Goal: Task Accomplishment & Management: Manage account settings

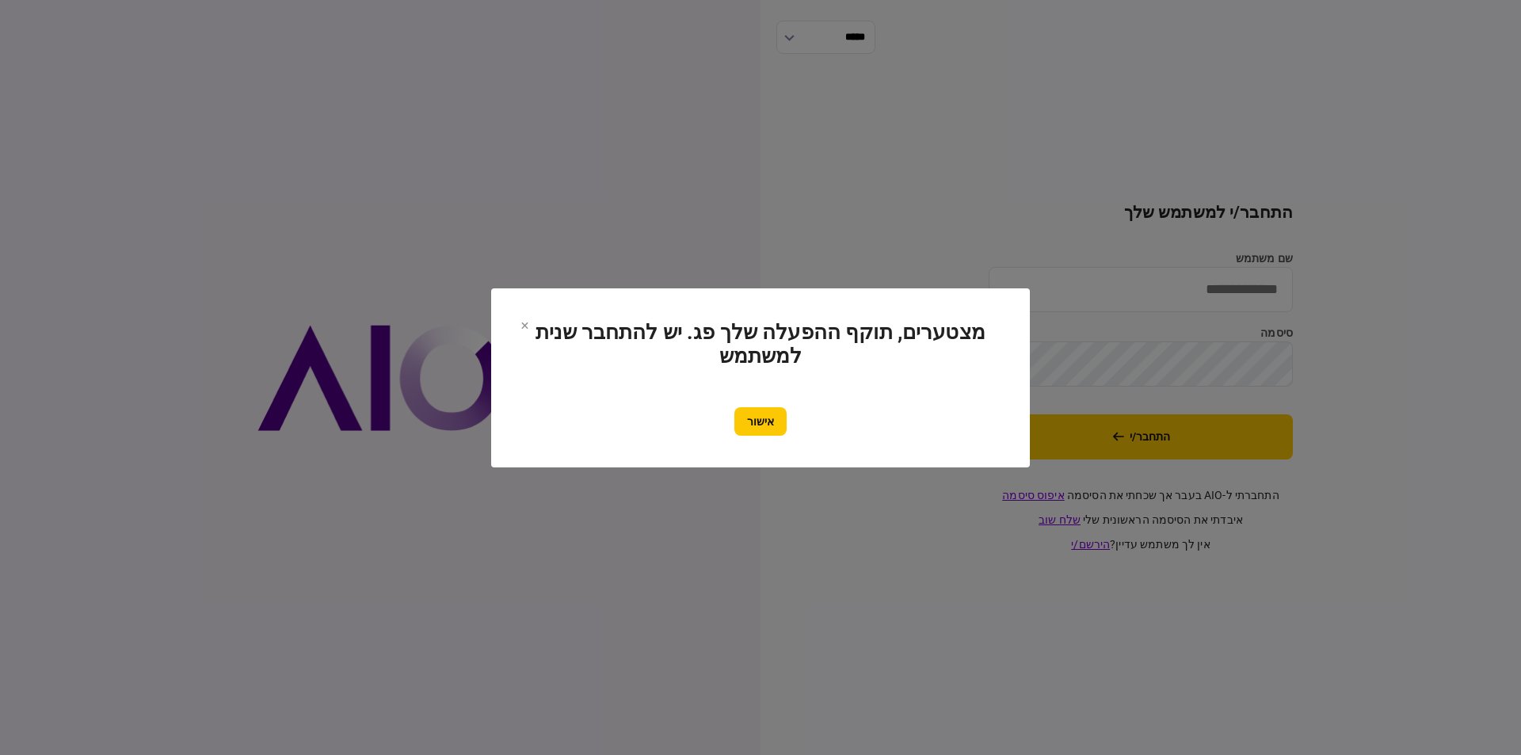
type input "*******"
click at [779, 418] on button "אישור" at bounding box center [760, 421] width 52 height 29
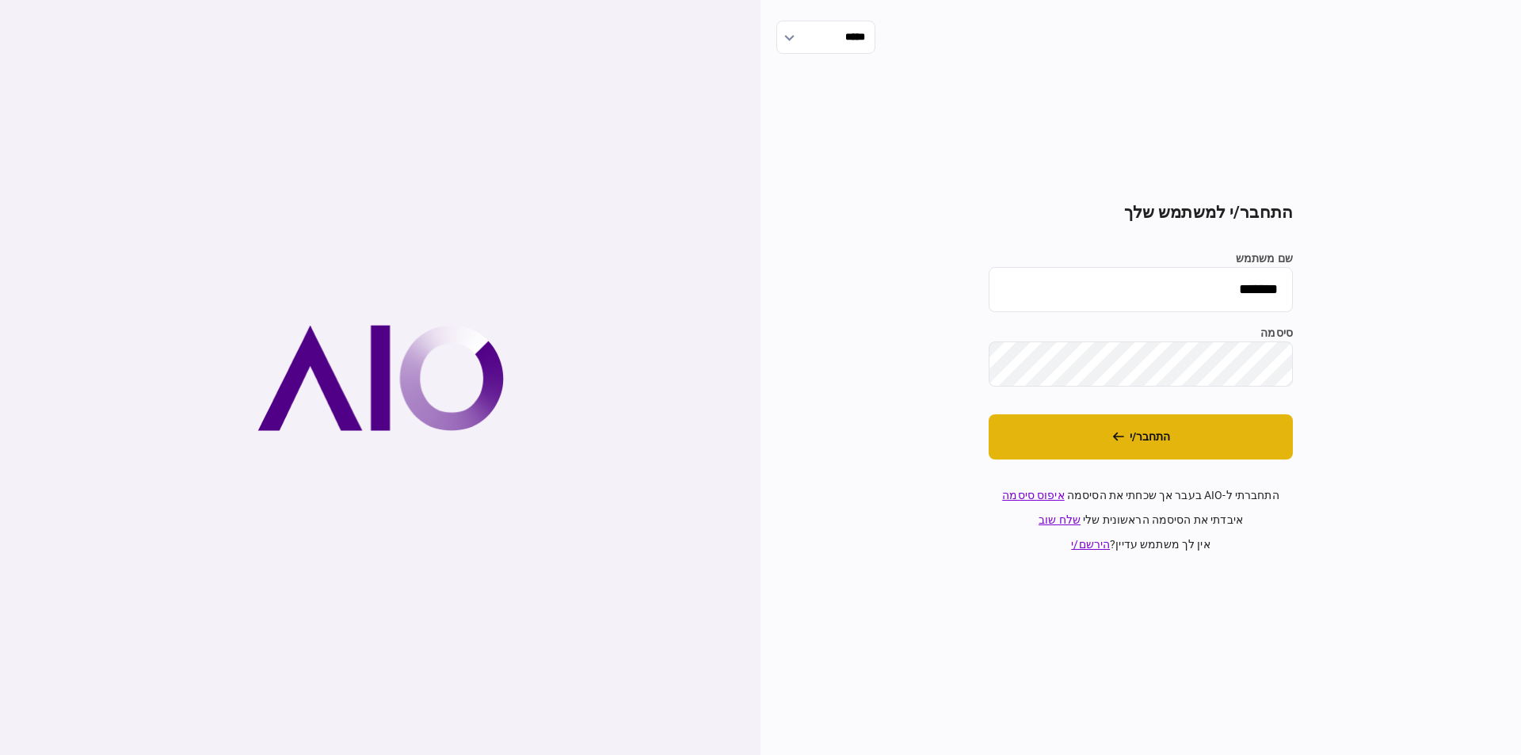
click at [1030, 423] on button "התחבר/י" at bounding box center [1140, 436] width 304 height 45
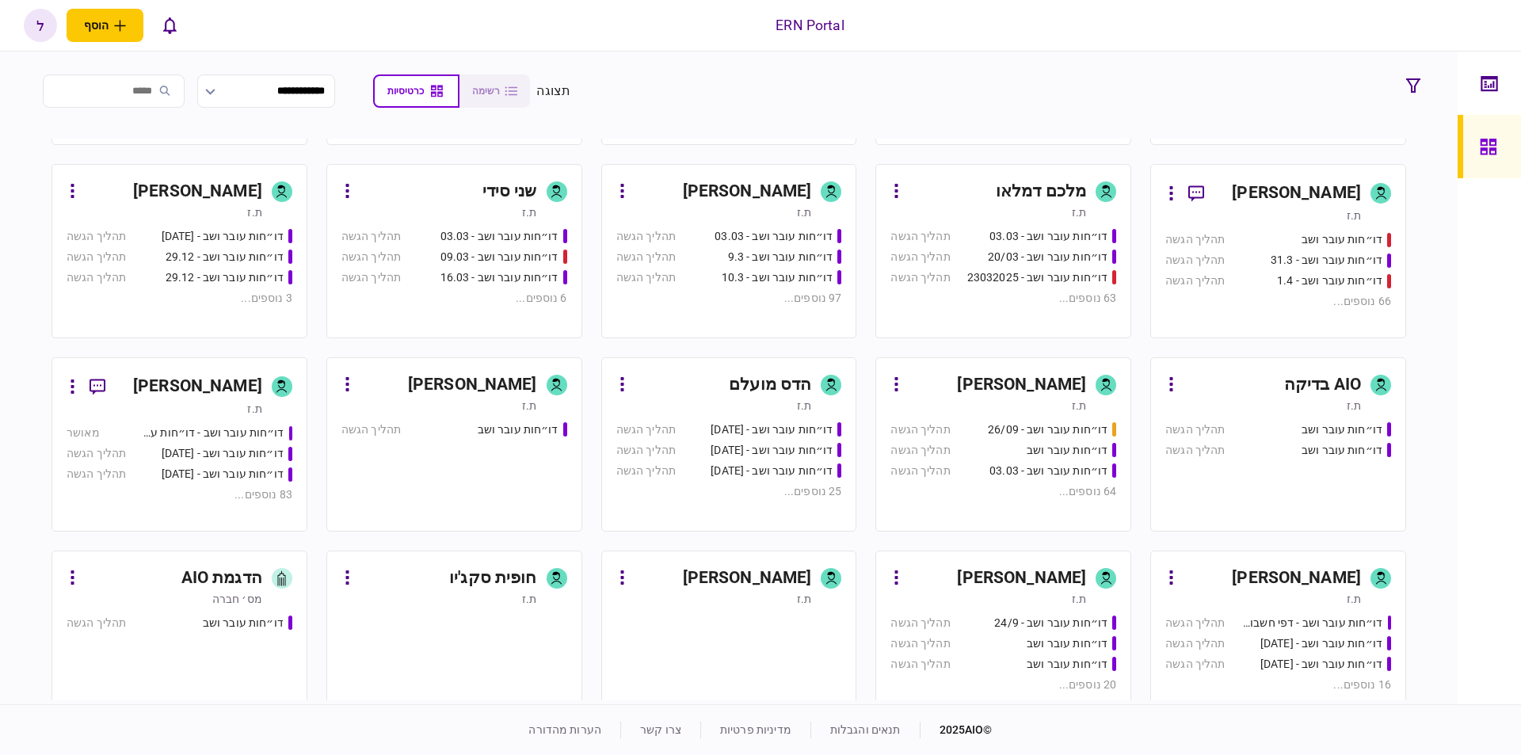
scroll to position [579, 0]
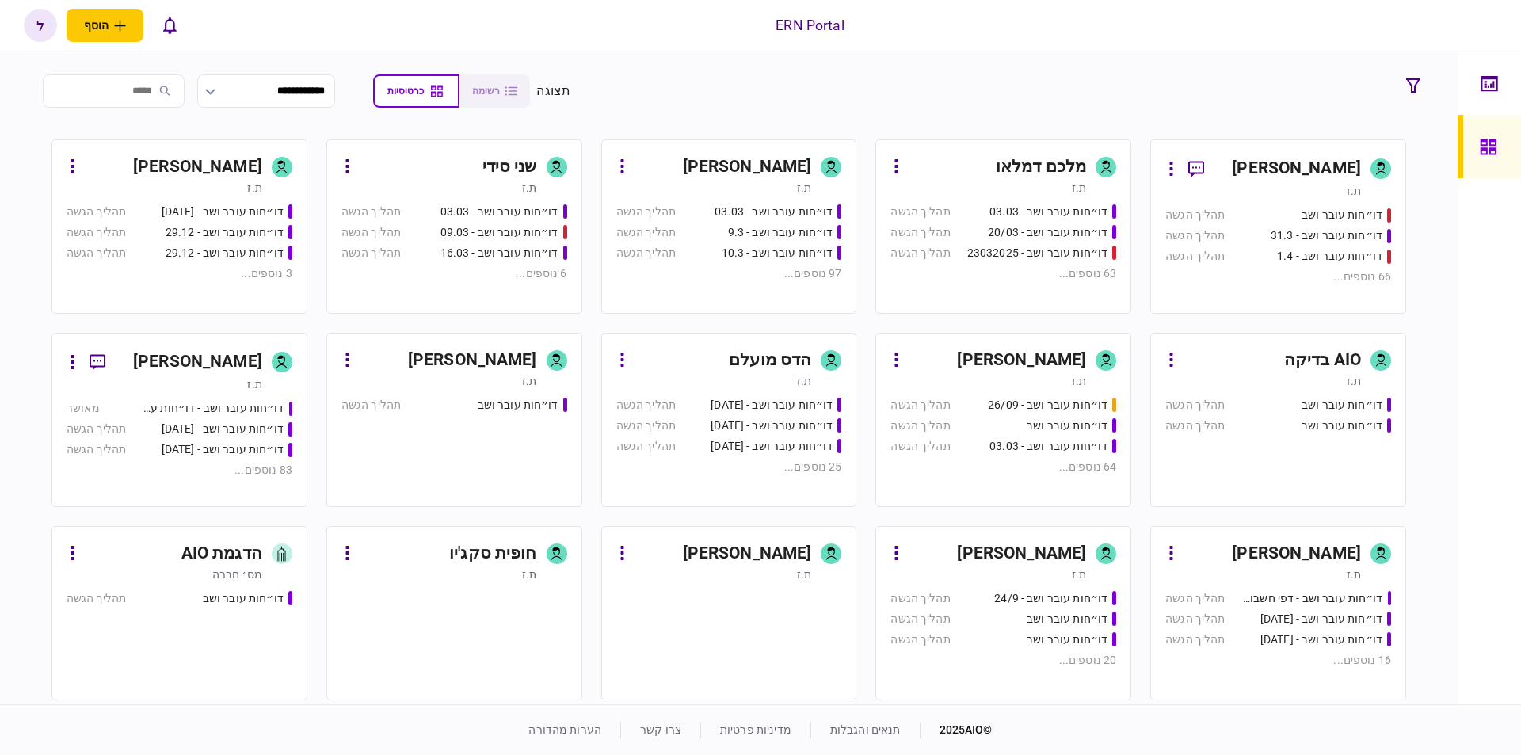
click at [1004, 546] on div "[PERSON_NAME]" at bounding box center [996, 553] width 177 height 25
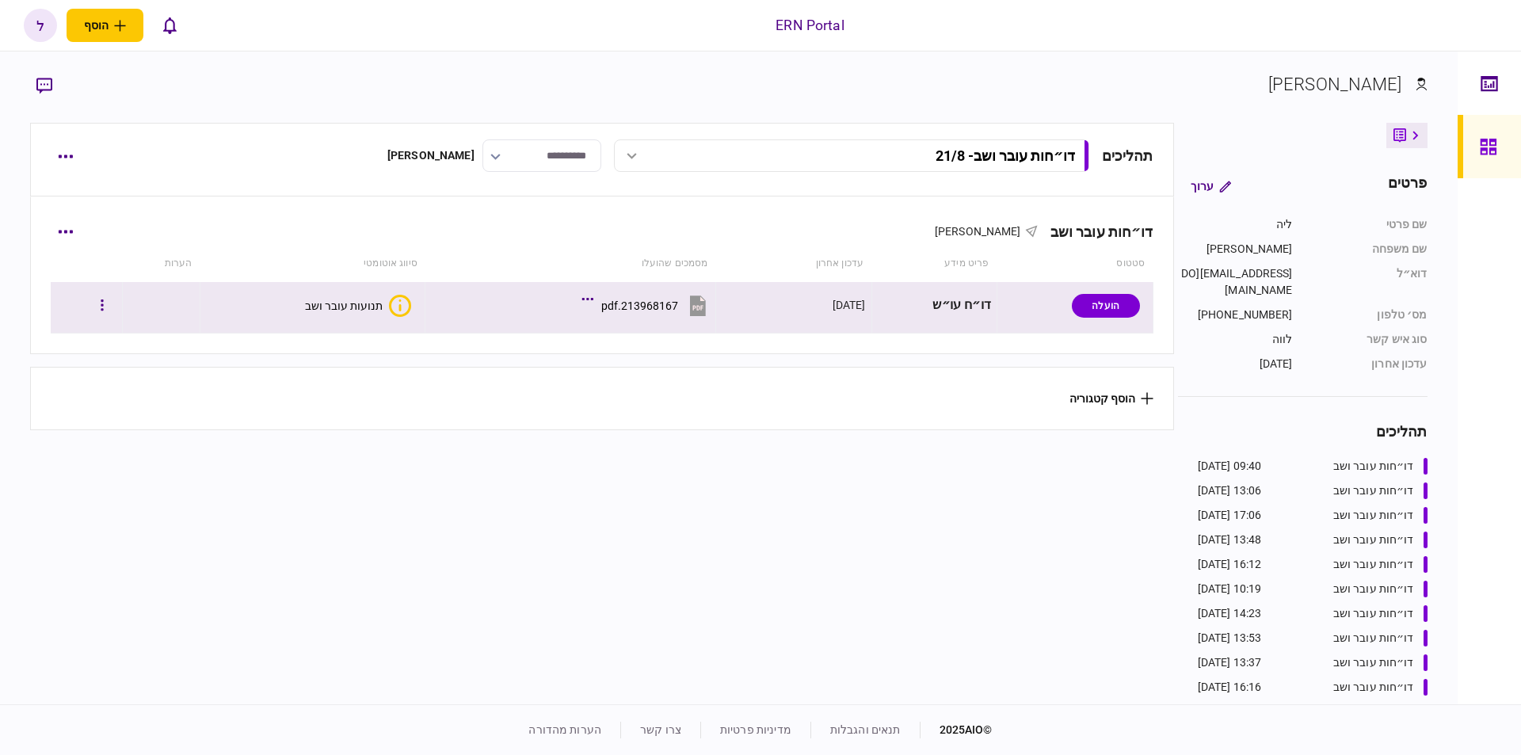
click at [89, 307] on div at bounding box center [86, 306] width 60 height 36
click at [110, 301] on button "button" at bounding box center [102, 305] width 29 height 29
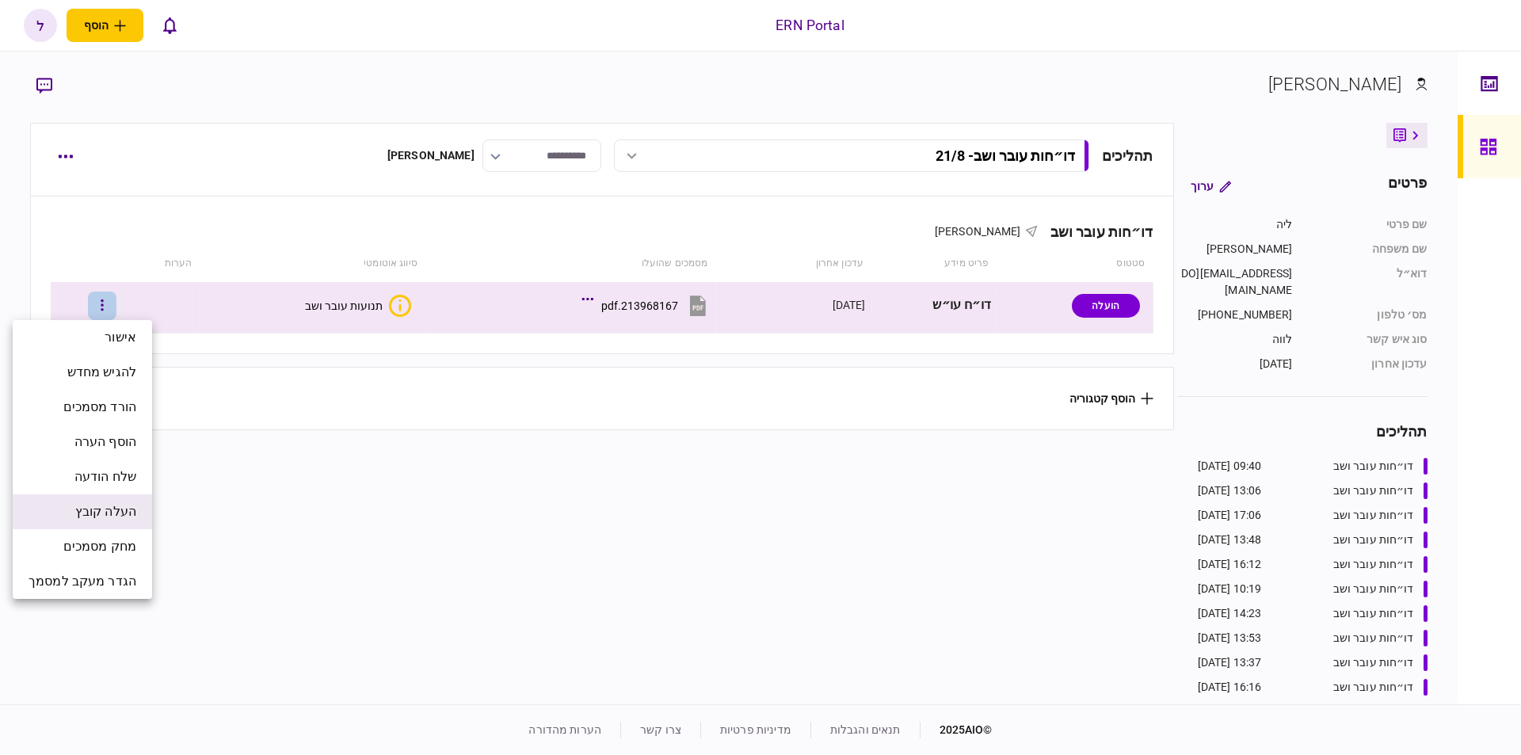
click at [100, 508] on span "העלה קובץ" at bounding box center [105, 511] width 61 height 19
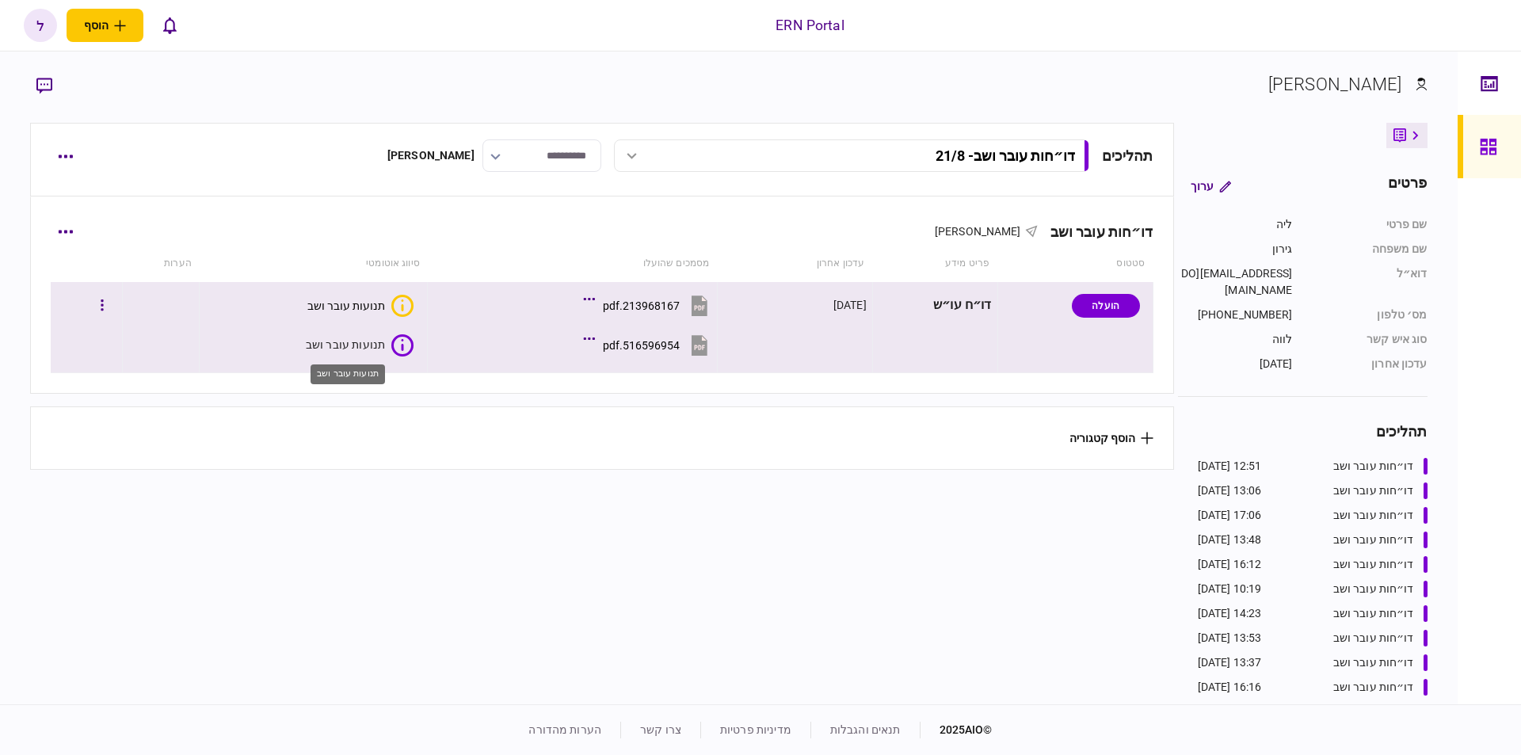
click at [381, 350] on div "תנועות עובר ושב" at bounding box center [346, 345] width 80 height 16
click at [437, 459] on section "הוסף קטגוריה" at bounding box center [601, 437] width 1143 height 63
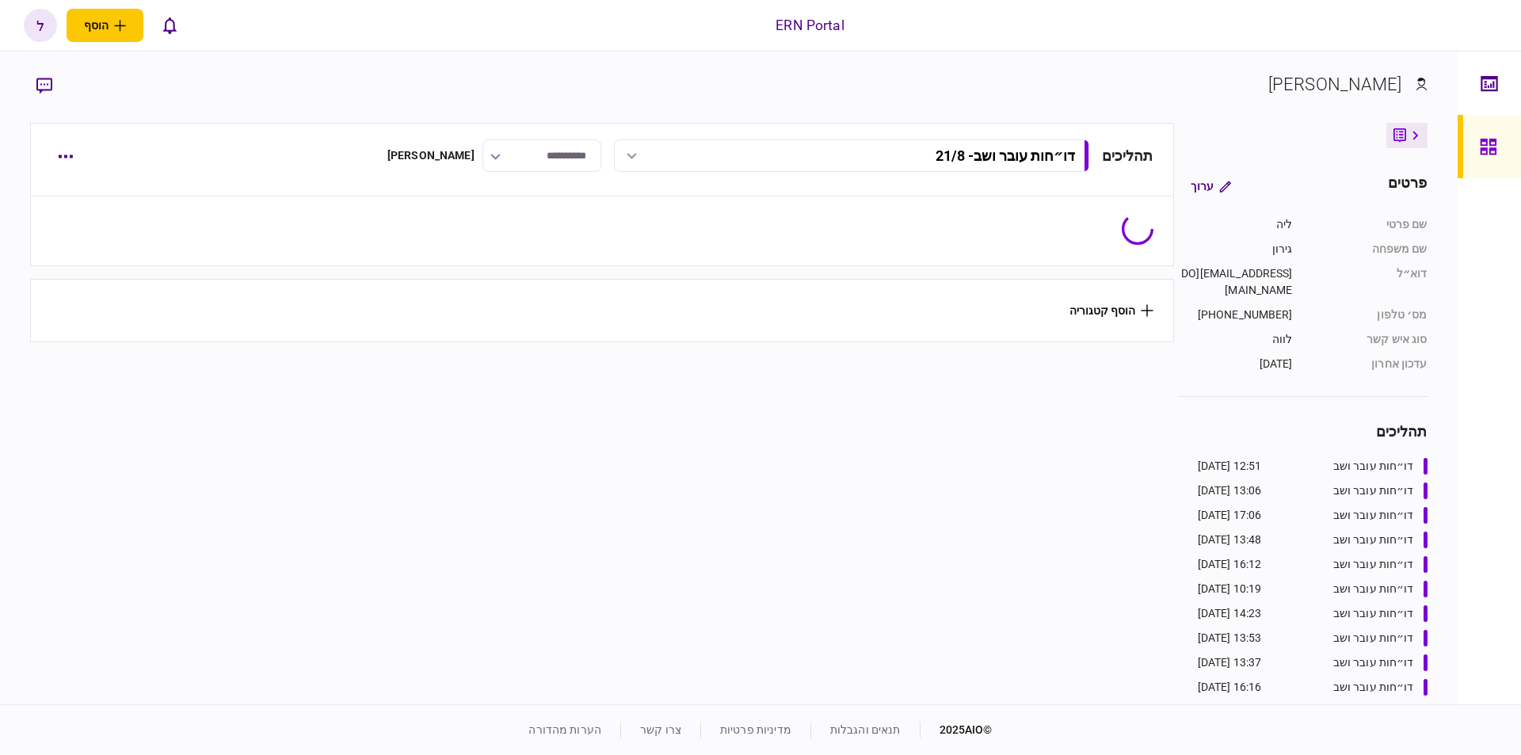
click at [215, 85] on section "[PERSON_NAME]" at bounding box center [728, 96] width 1396 height 51
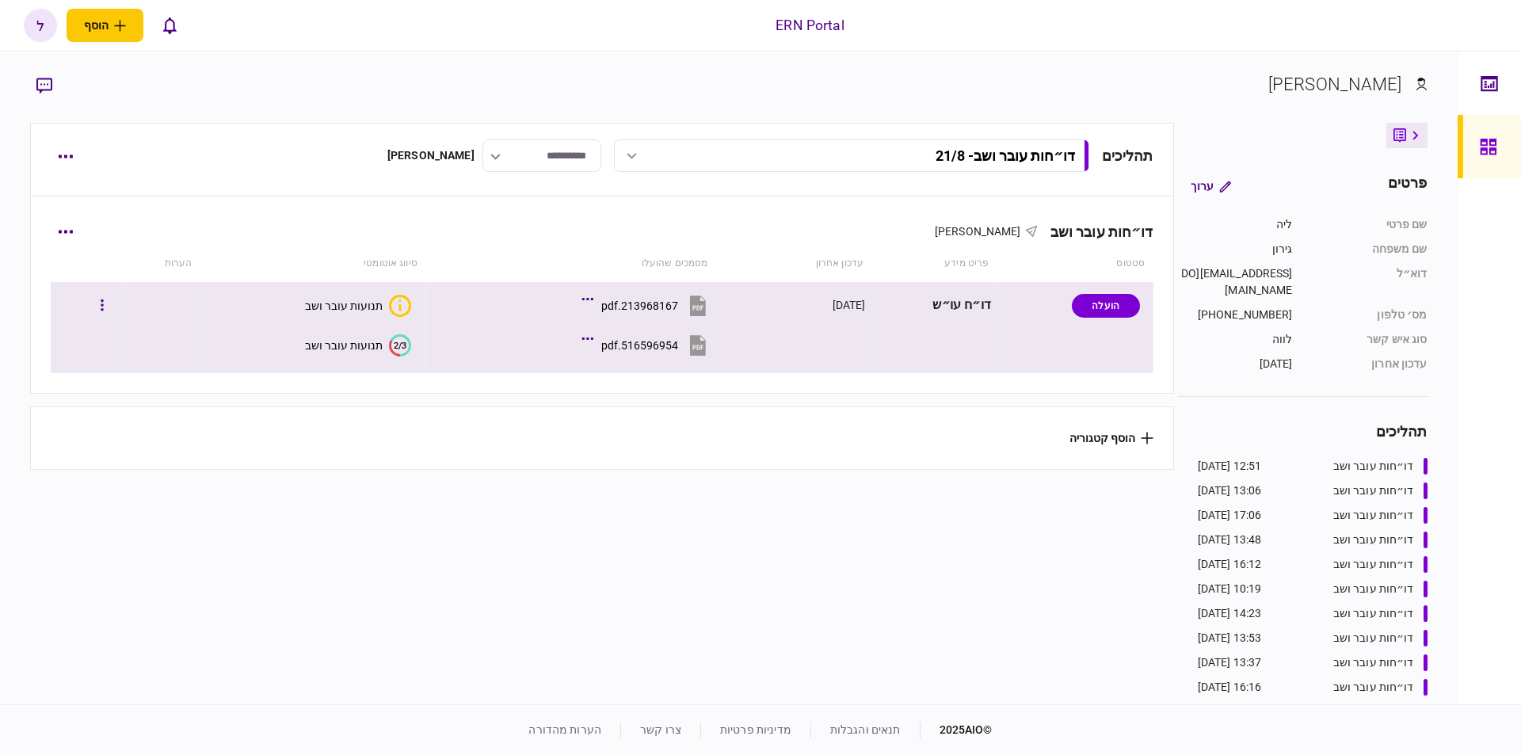
click at [390, 350] on icon "2/3" at bounding box center [400, 345] width 22 height 22
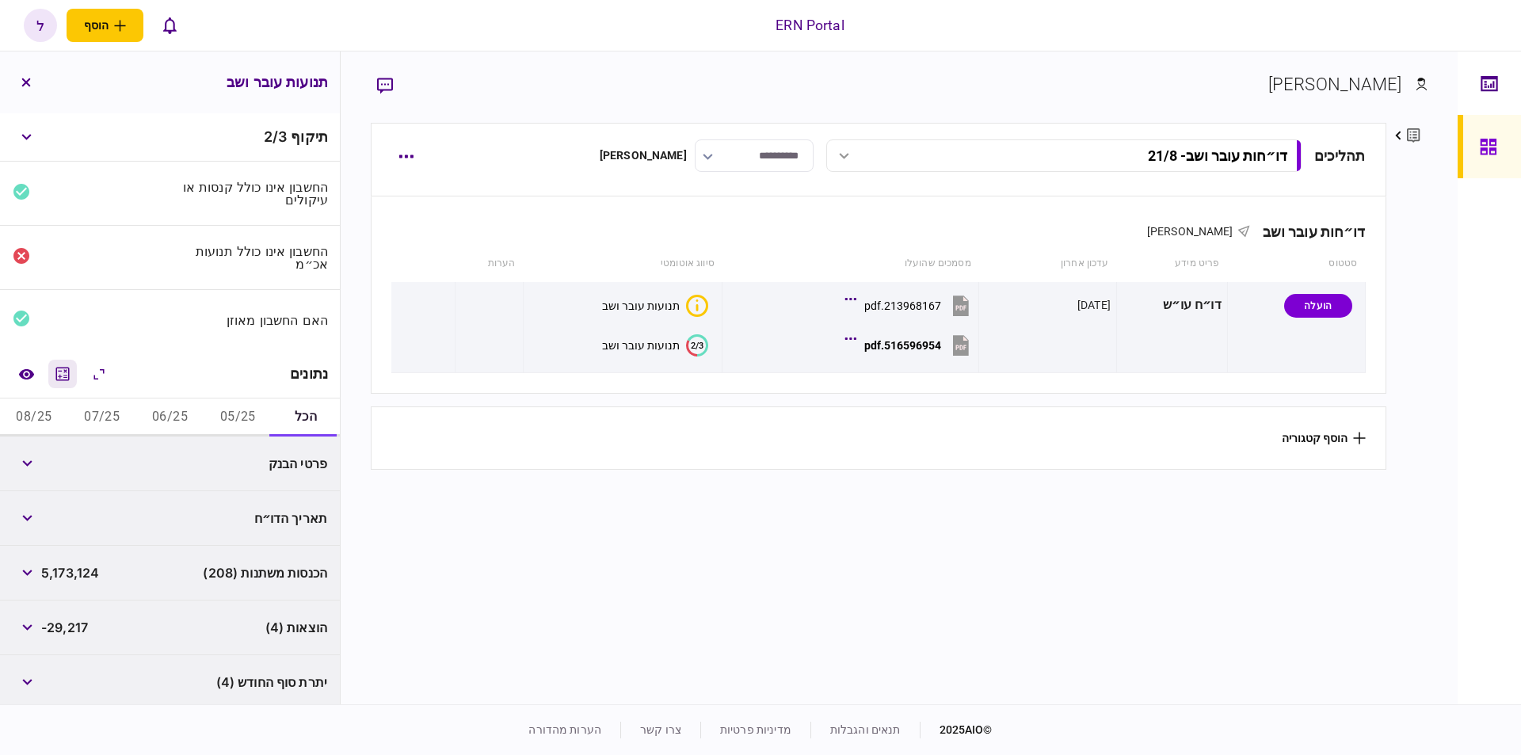
click at [60, 379] on icon "מחשבון" at bounding box center [62, 373] width 13 height 13
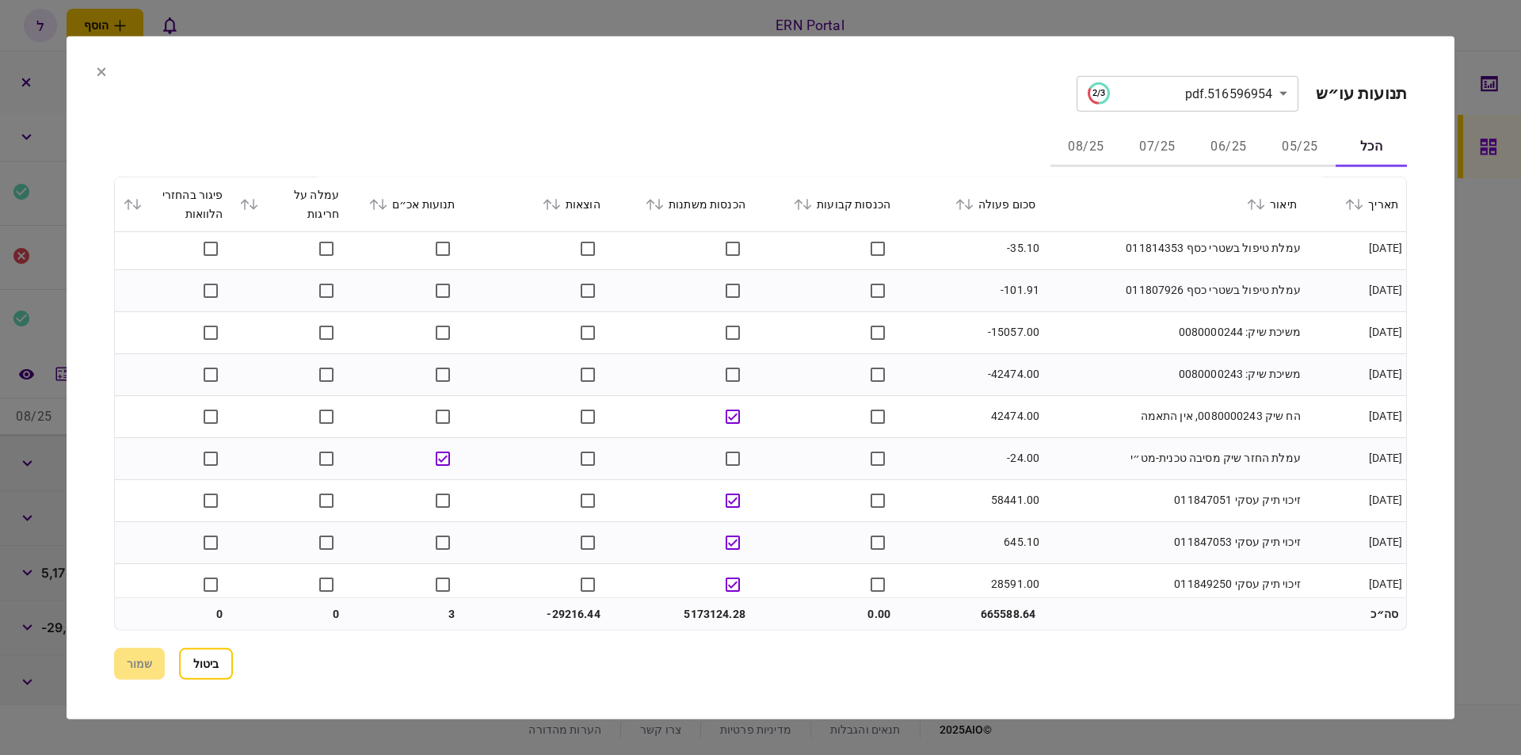
scroll to position [14574, 0]
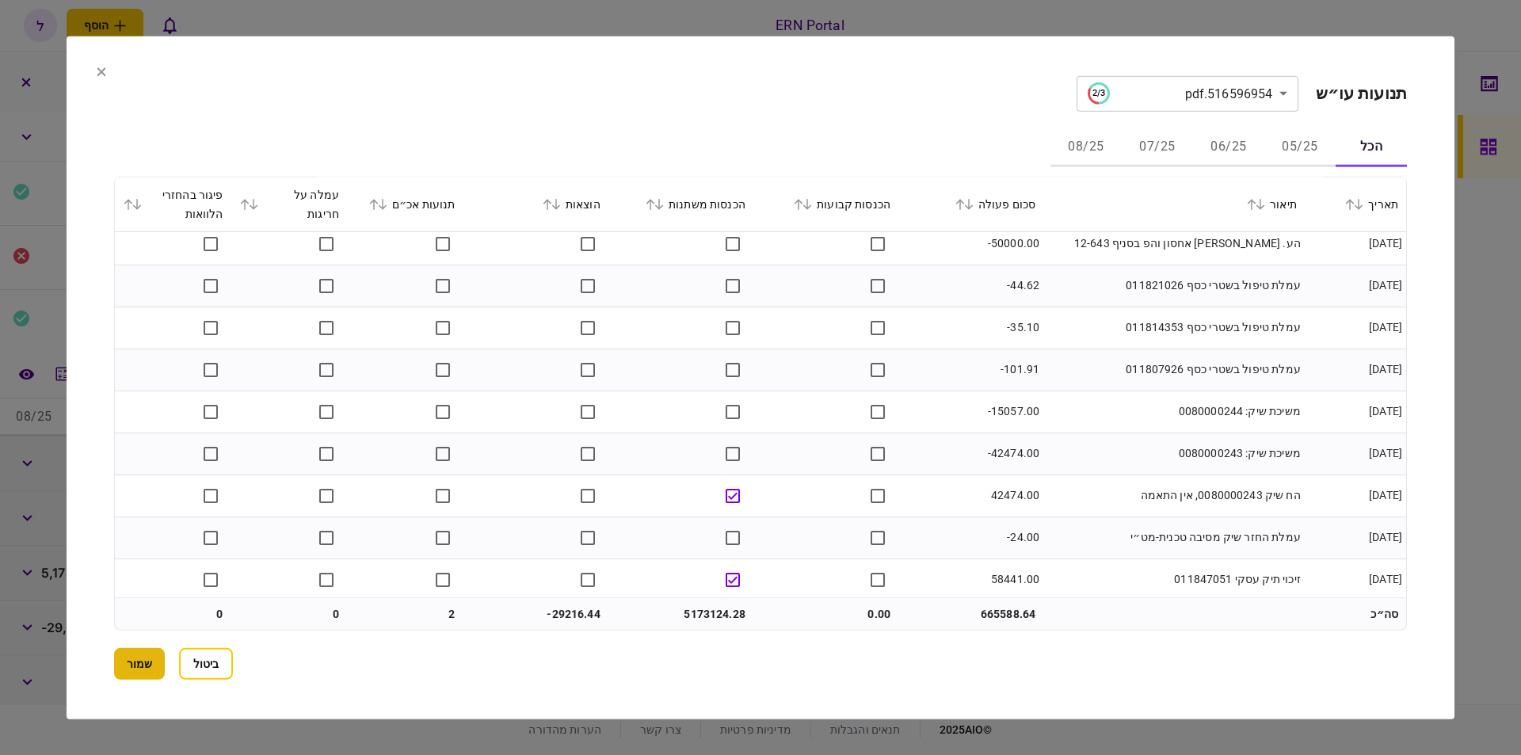
click at [154, 667] on button "שמור" at bounding box center [139, 664] width 51 height 32
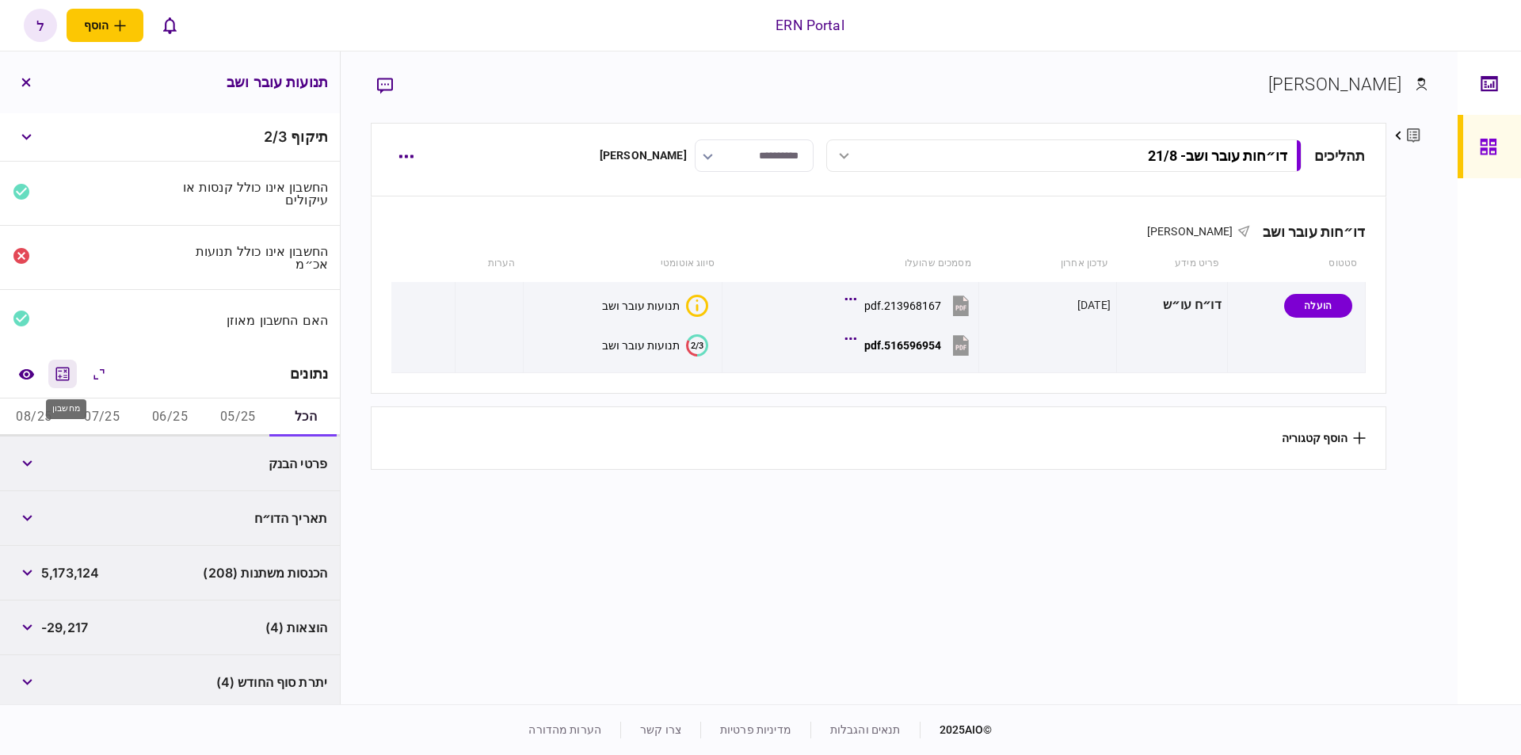
click at [70, 380] on icon "מחשבון" at bounding box center [62, 373] width 13 height 13
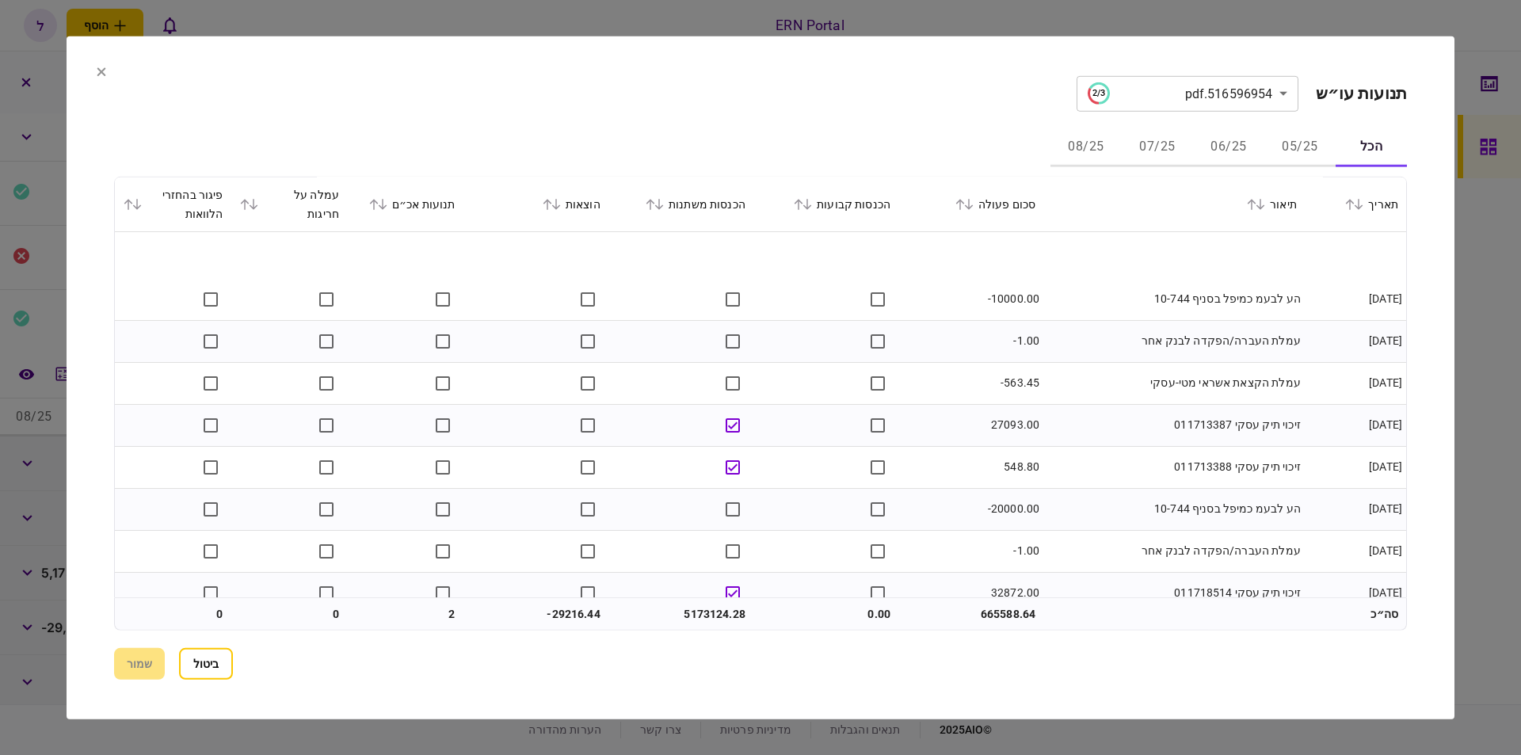
scroll to position [8554, 0]
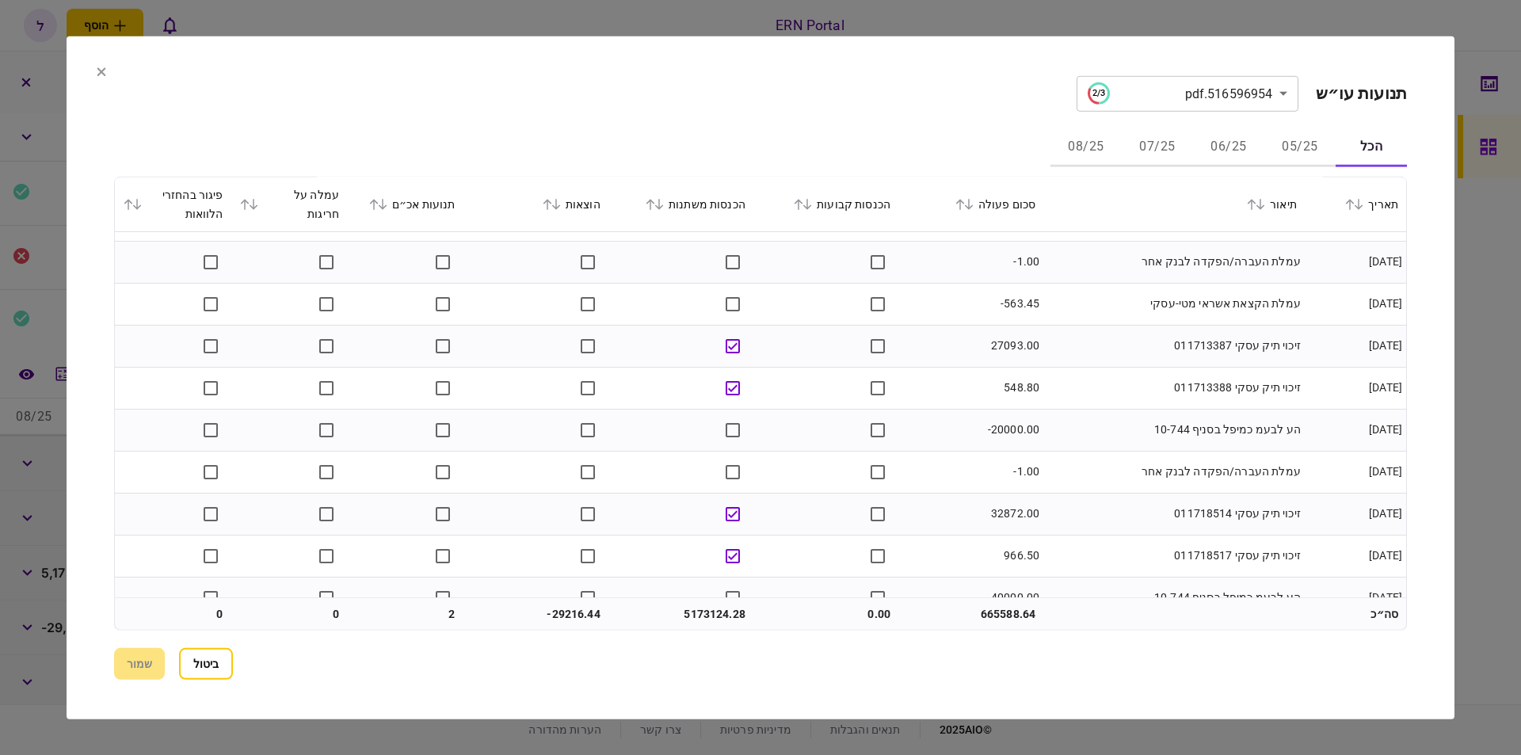
drag, startPoint x: 1138, startPoint y: 657, endPoint x: 1128, endPoint y: 657, distance: 10.3
click at [1130, 657] on section "ביטול שמור" at bounding box center [760, 664] width 1293 height 32
click at [1110, 661] on section "ביטול שמור" at bounding box center [760, 664] width 1293 height 32
click at [1128, 665] on section "ביטול שמור" at bounding box center [760, 664] width 1293 height 32
drag, startPoint x: 1126, startPoint y: 665, endPoint x: 1118, endPoint y: 652, distance: 15.6
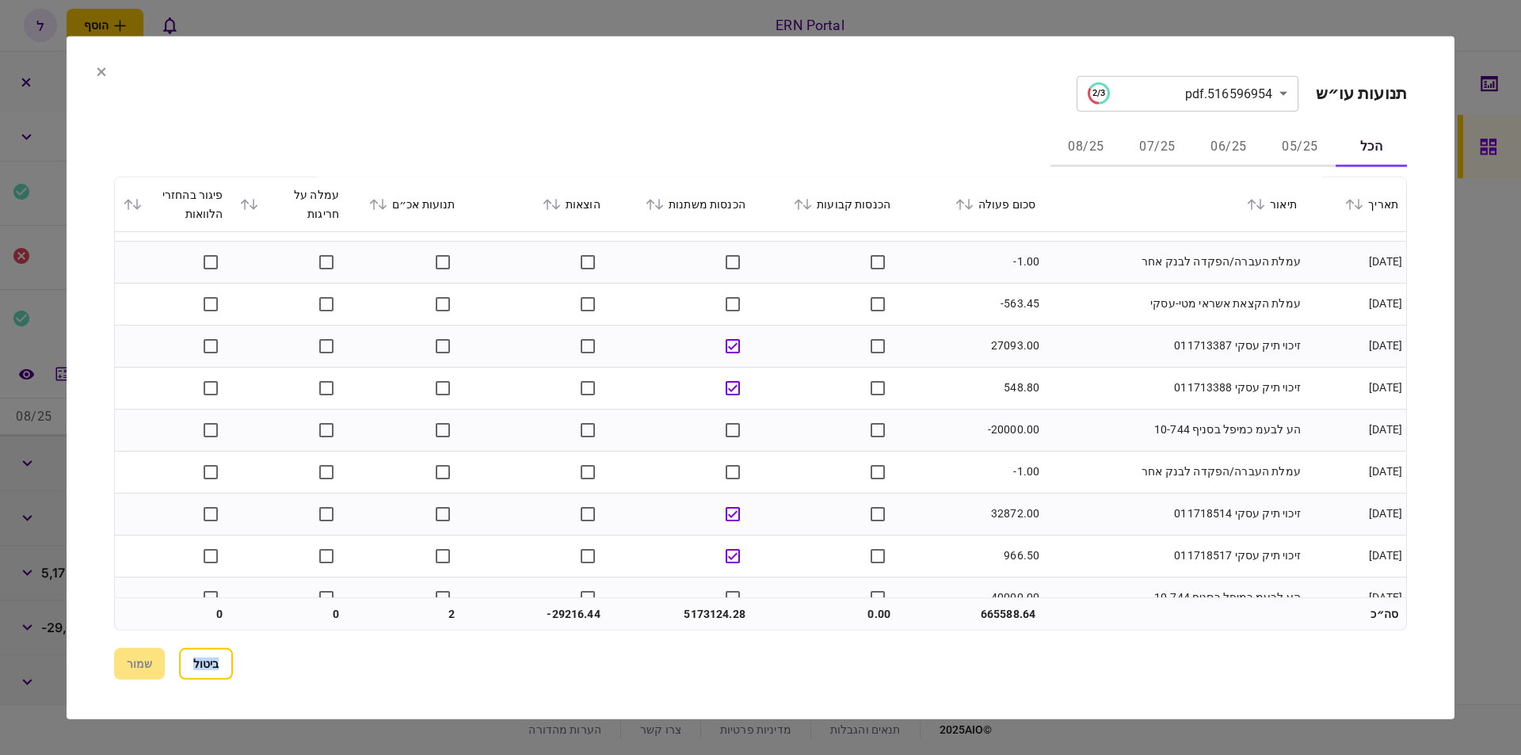
click at [1125, 665] on section "ביטול שמור" at bounding box center [760, 664] width 1293 height 32
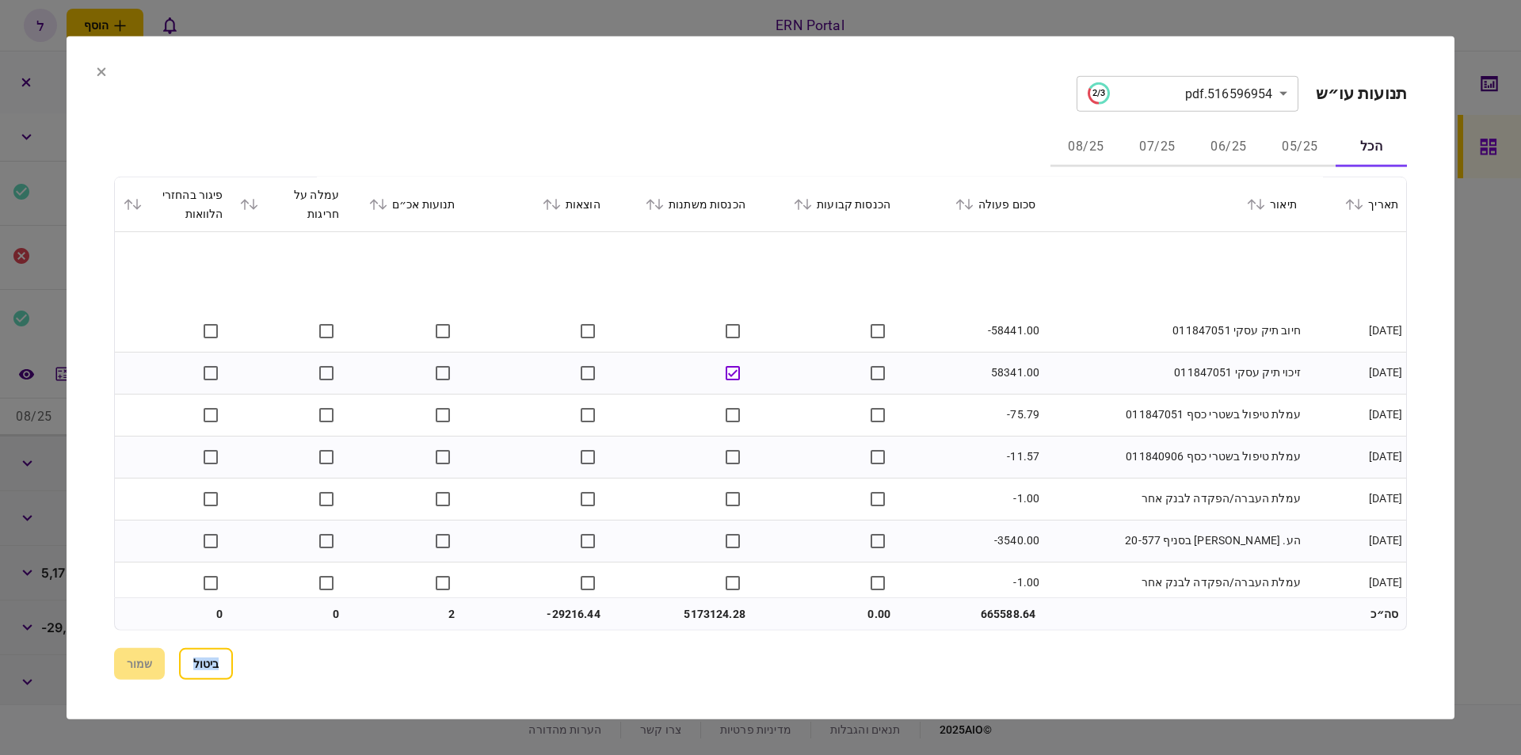
scroll to position [16078, 0]
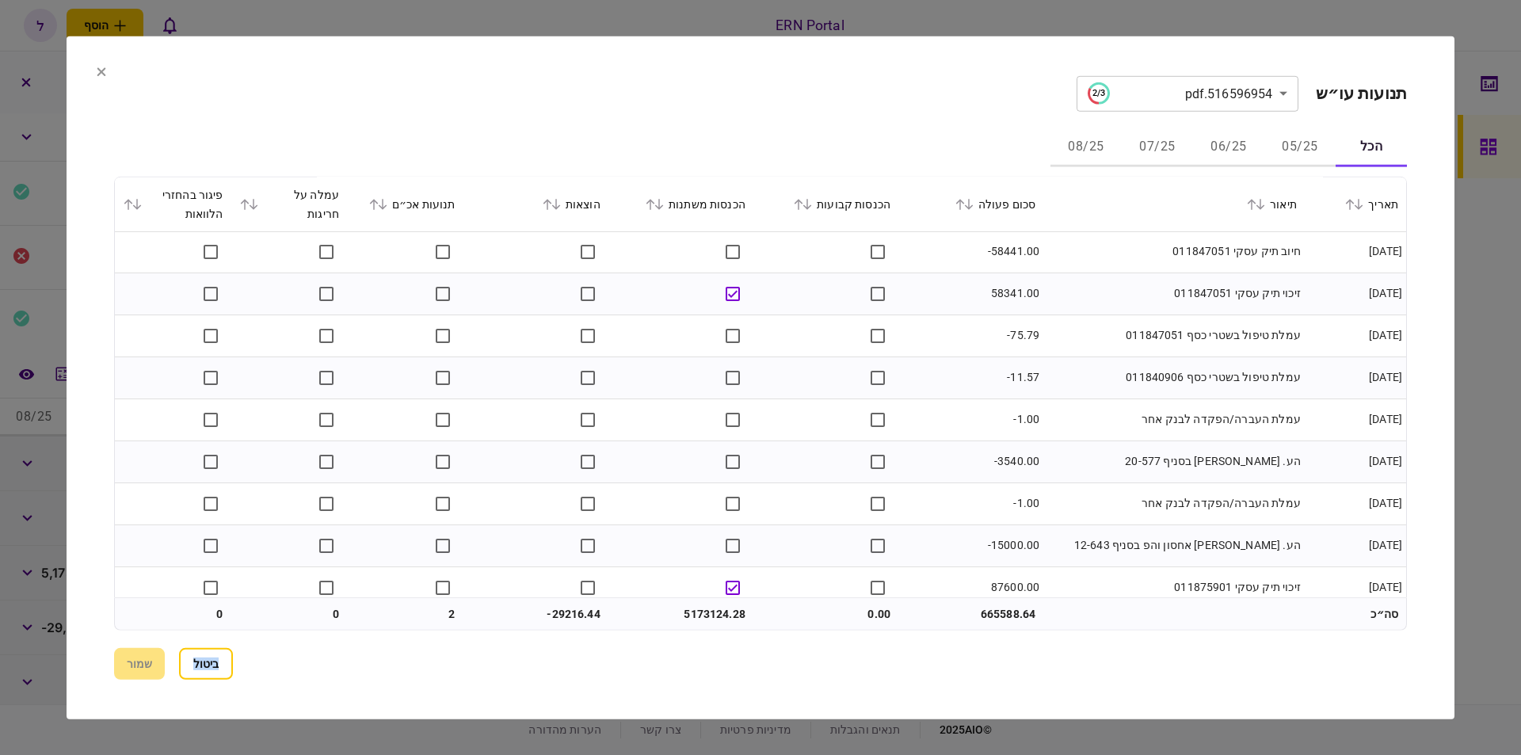
click at [886, 657] on section "ביטול שמור" at bounding box center [760, 664] width 1293 height 32
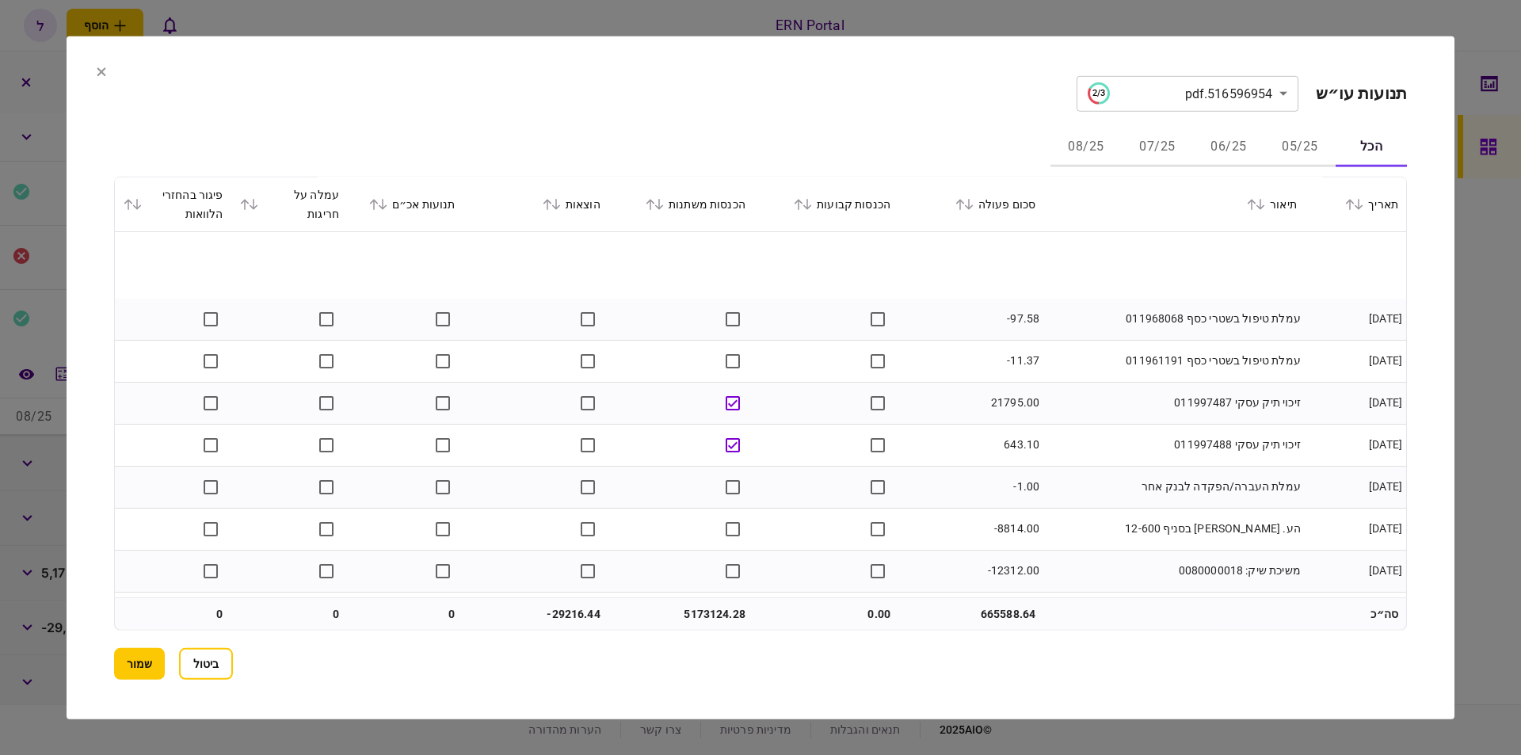
scroll to position [22221, 0]
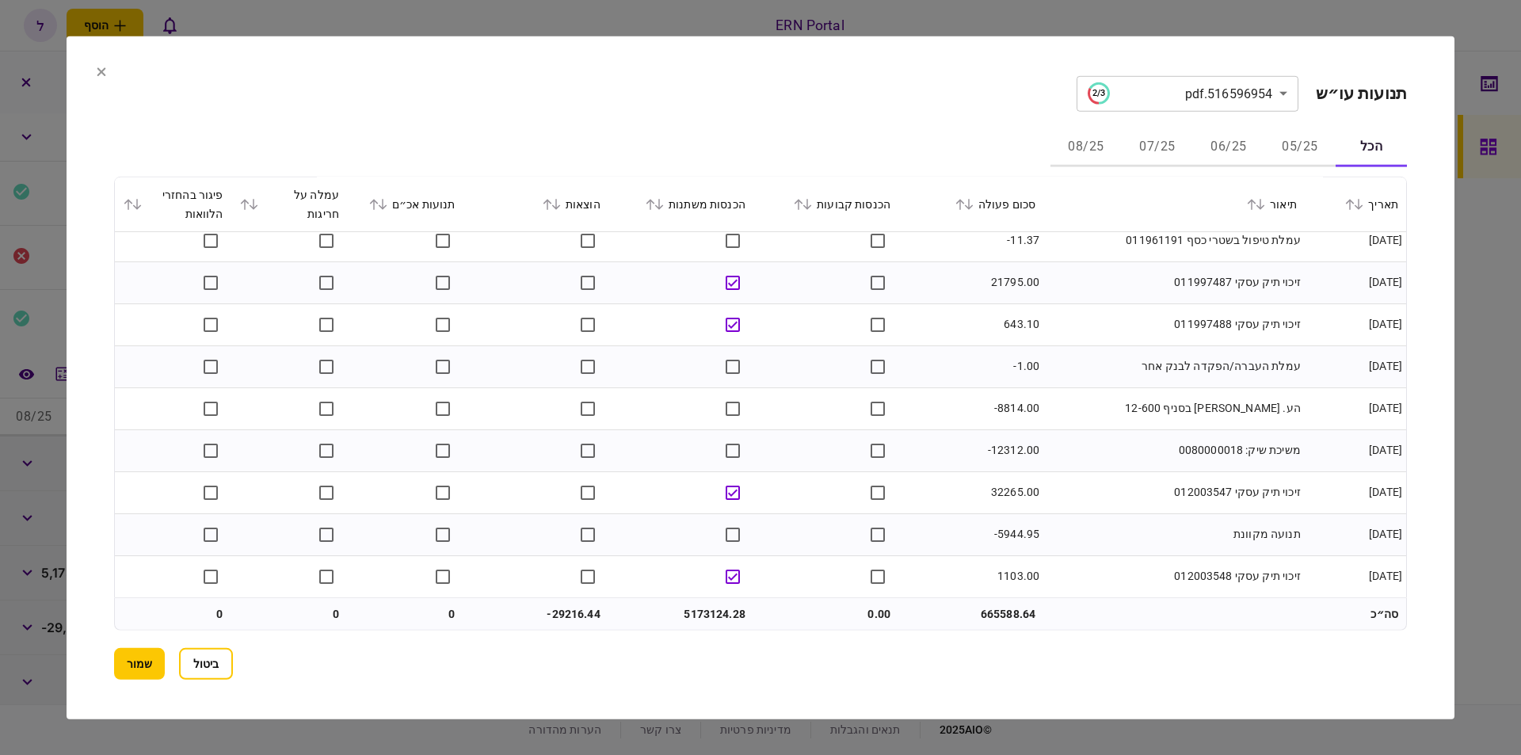
click at [130, 658] on button "שמור" at bounding box center [139, 664] width 51 height 32
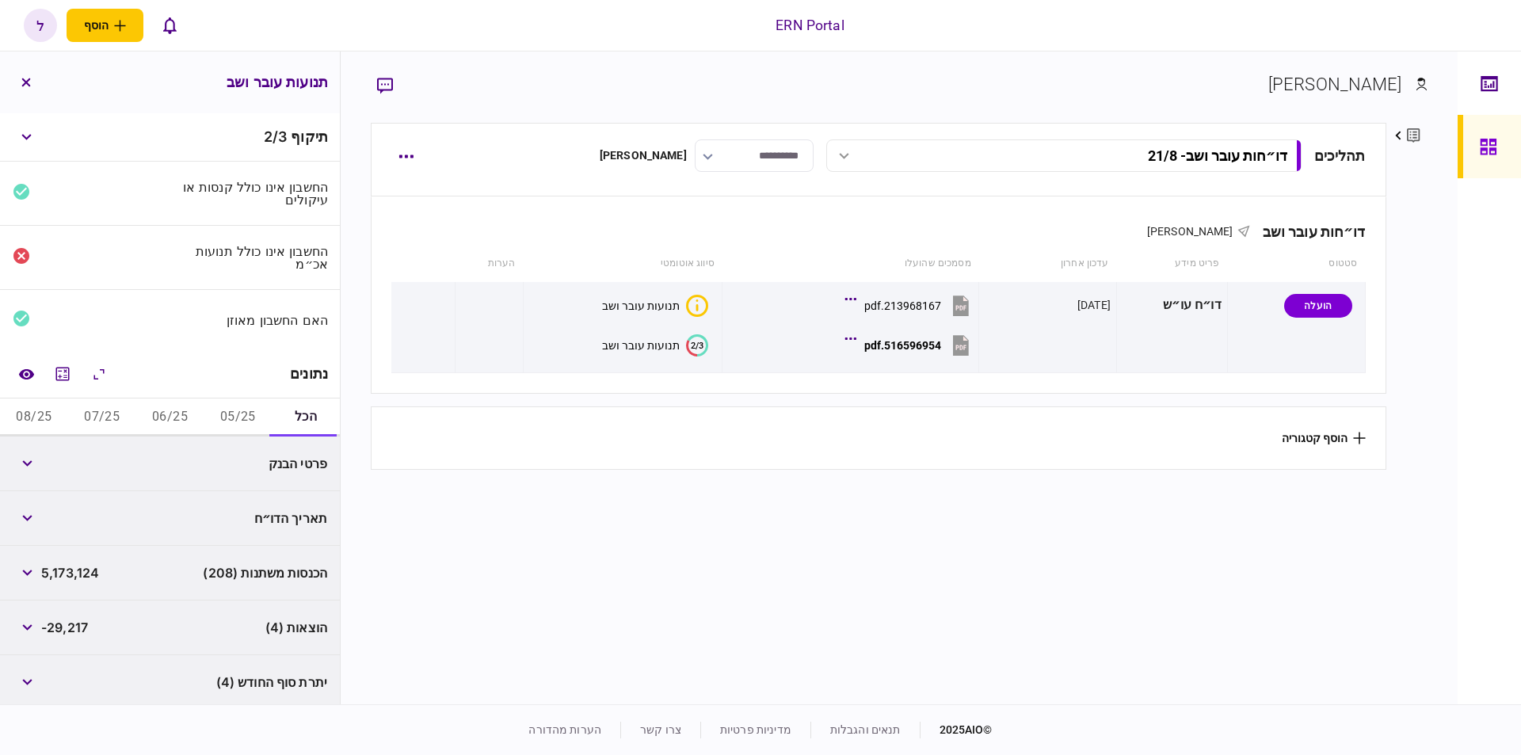
click at [221, 420] on button "05/25" at bounding box center [238, 417] width 68 height 38
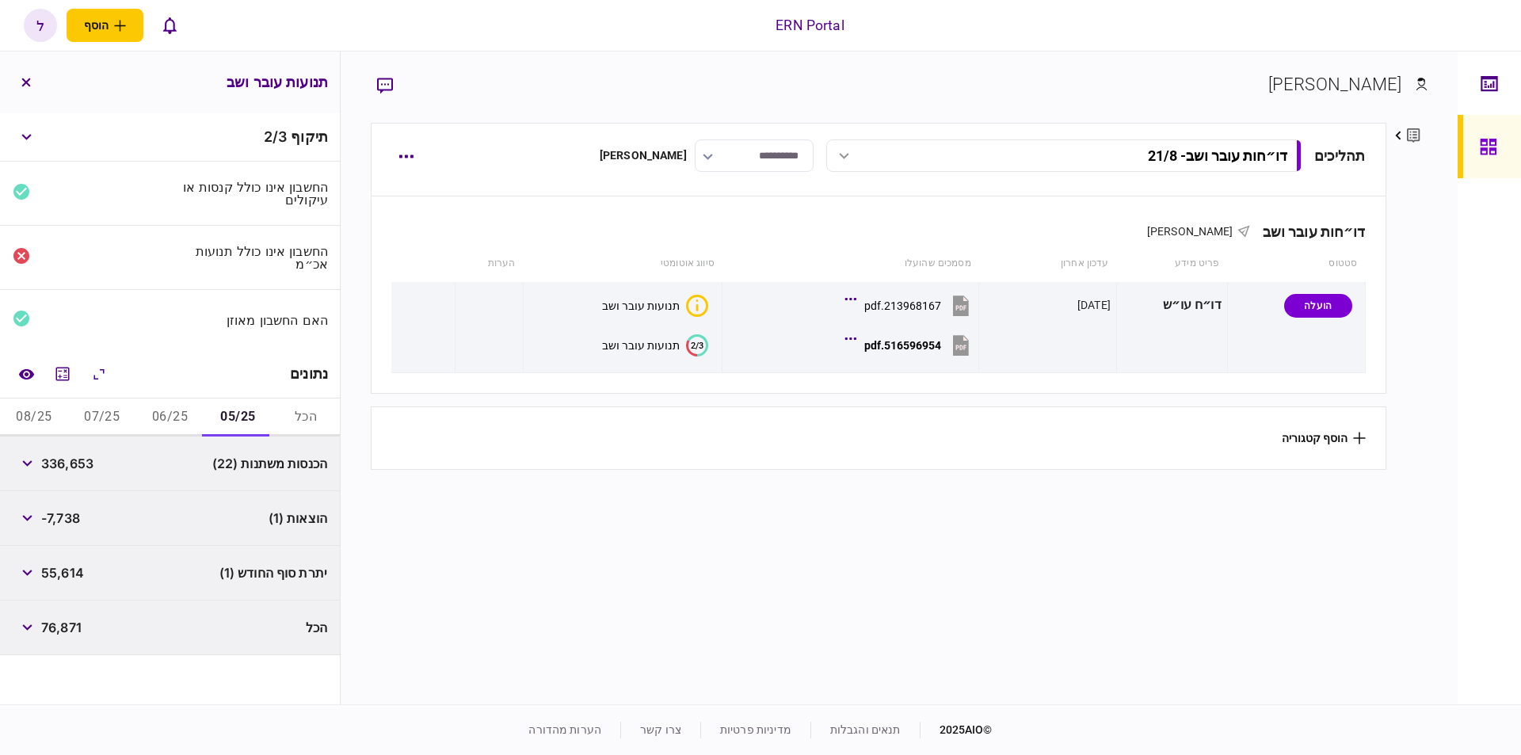
click at [168, 413] on button "06/25" at bounding box center [170, 417] width 68 height 38
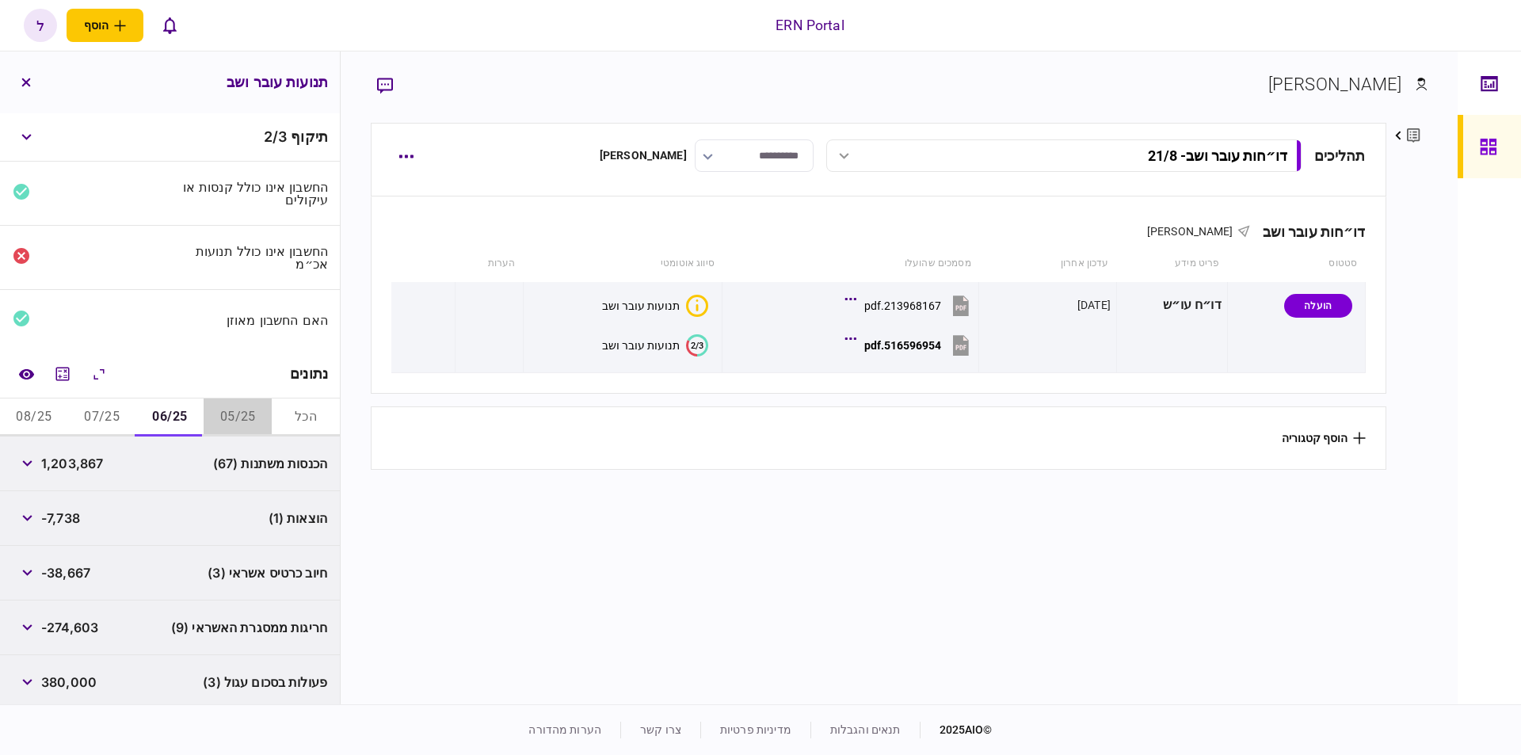
click at [224, 416] on button "05/25" at bounding box center [238, 417] width 68 height 38
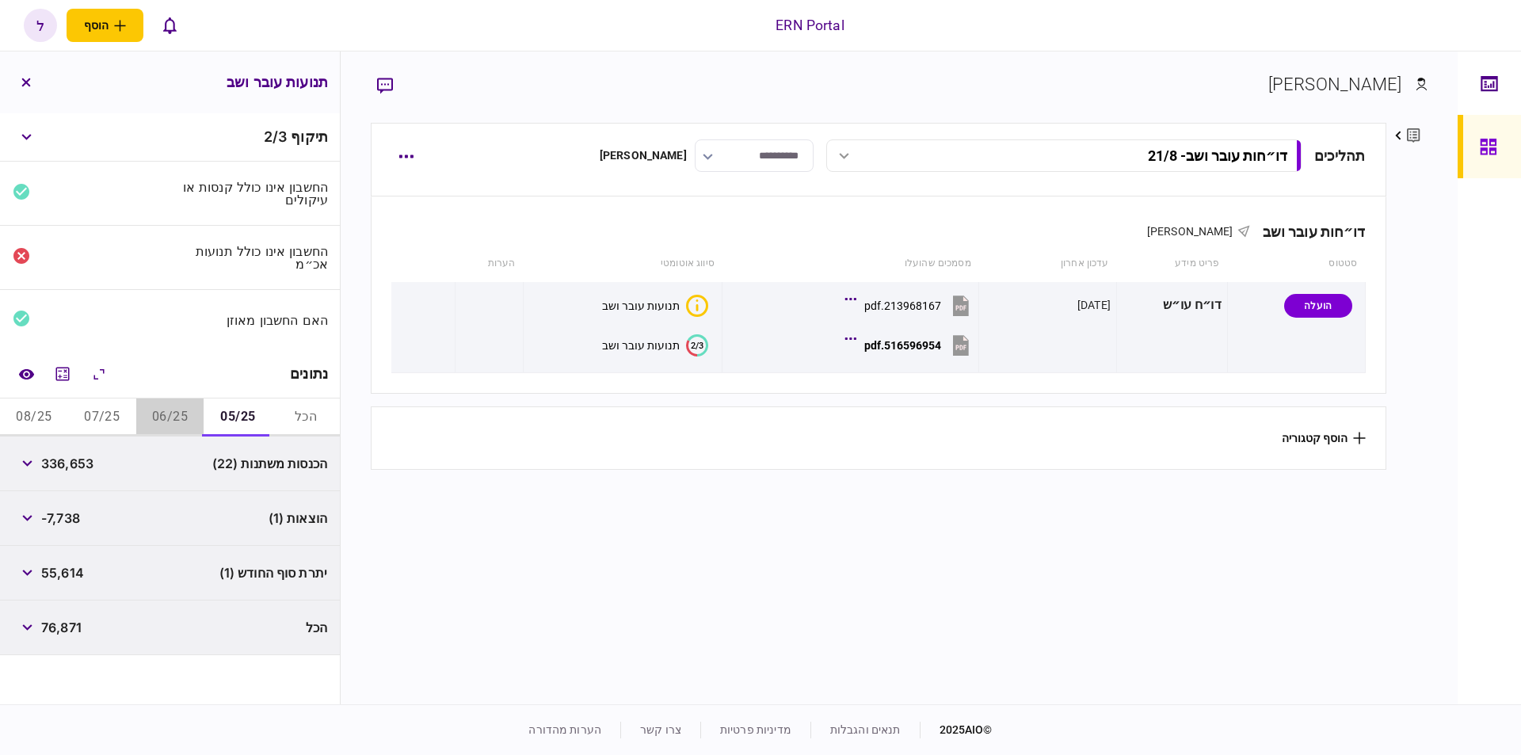
click at [170, 421] on button "06/25" at bounding box center [170, 417] width 68 height 38
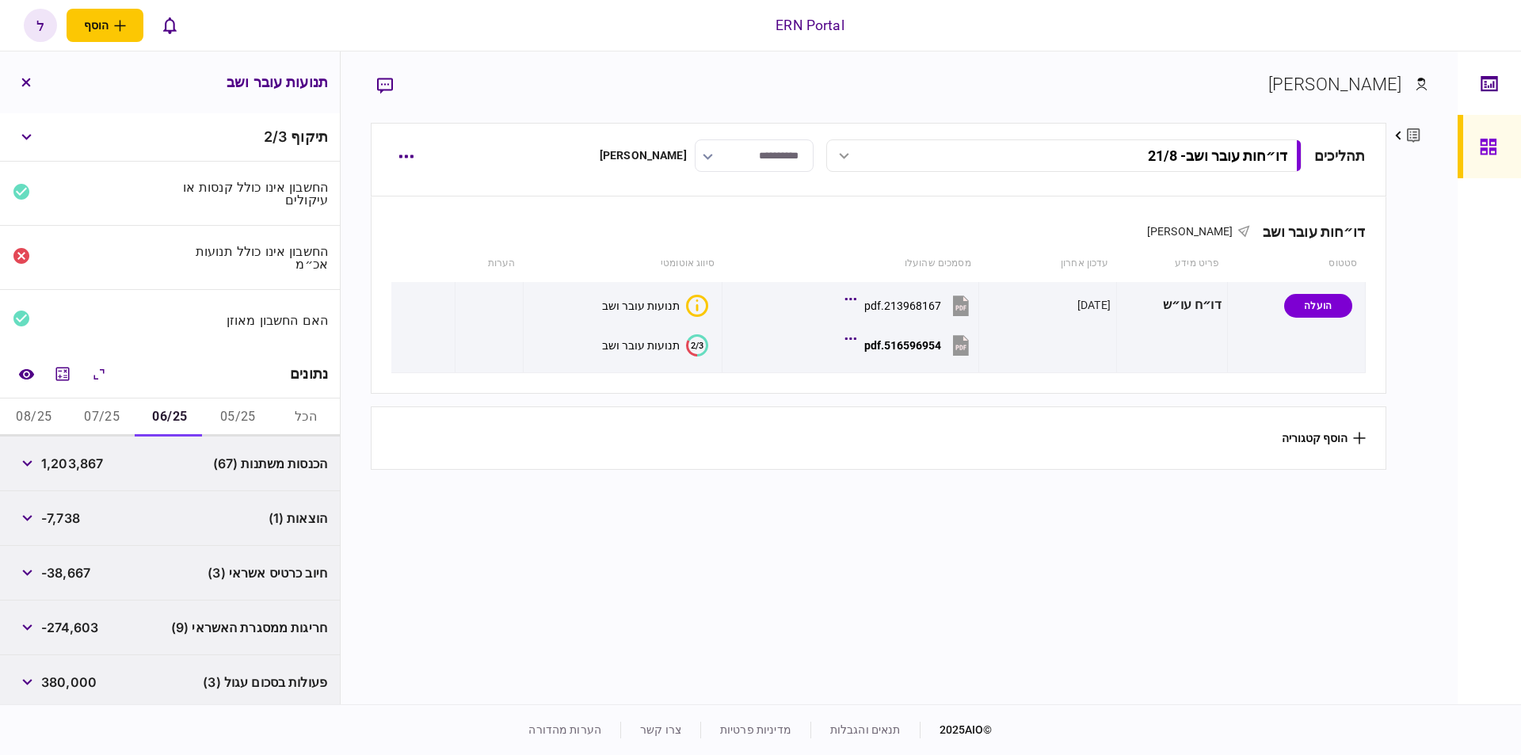
scroll to position [79, 0]
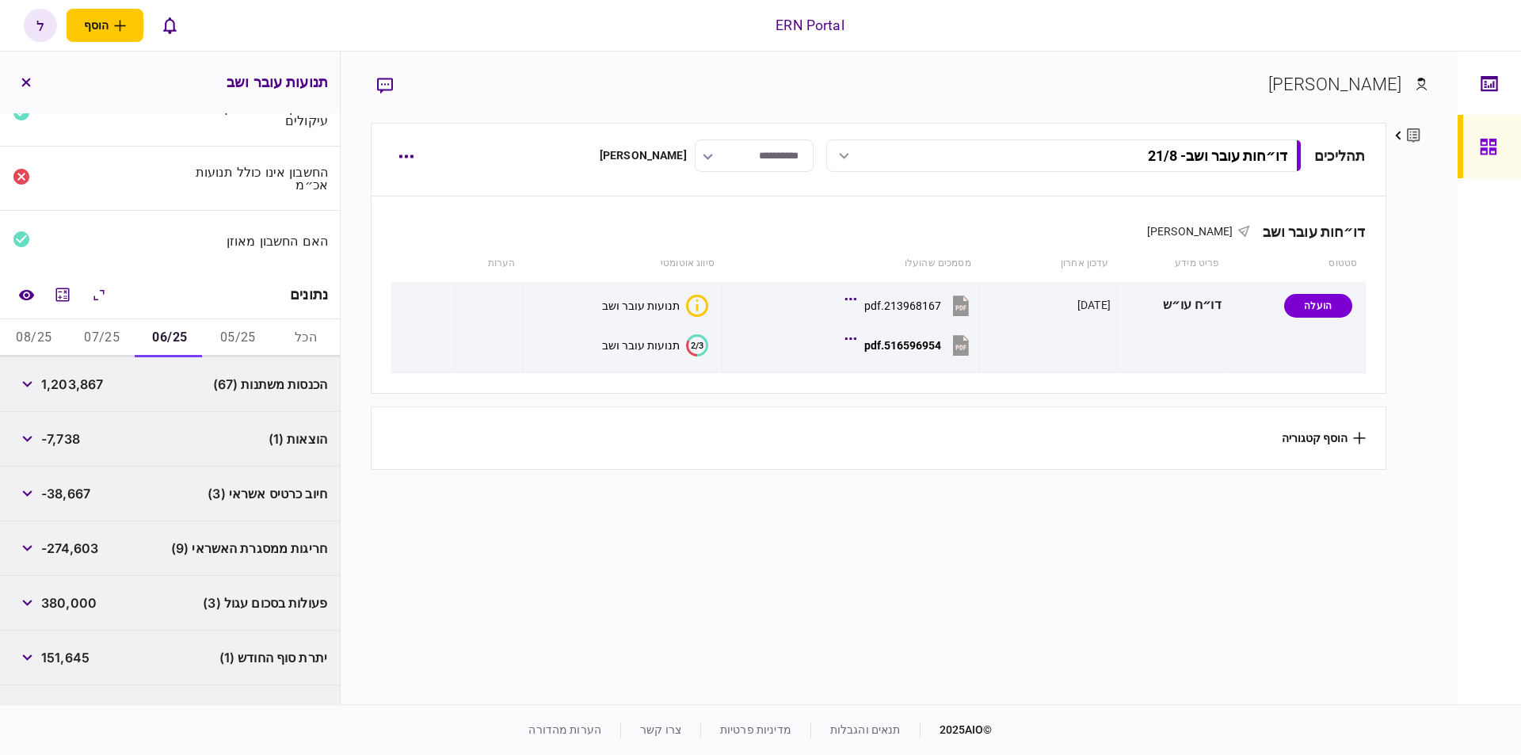
click at [157, 544] on div "חריגות ממסגרת האשראי (9) -274,603" at bounding box center [170, 548] width 340 height 55
click at [39, 548] on button "button" at bounding box center [27, 548] width 29 height 29
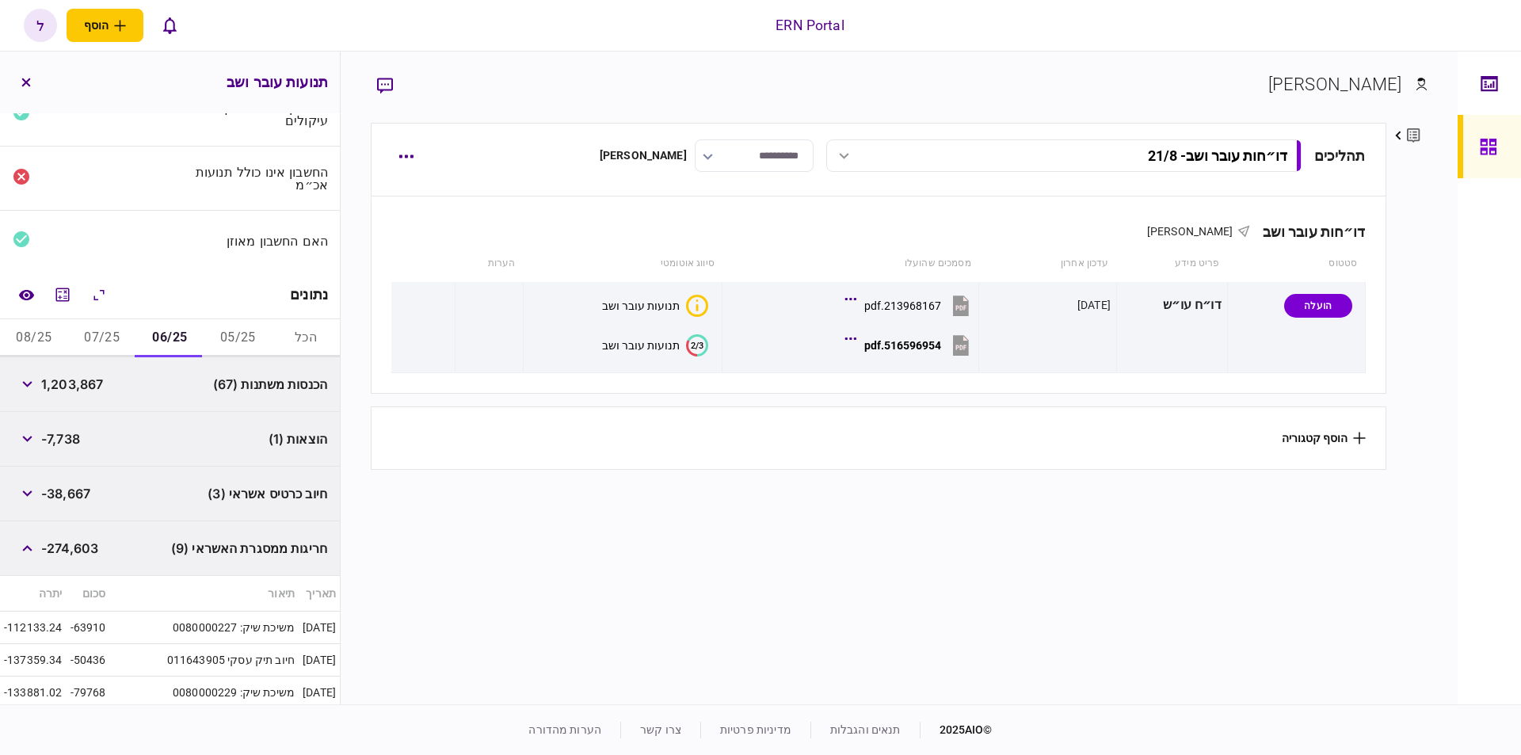
click at [109, 350] on button "07/25" at bounding box center [102, 338] width 68 height 38
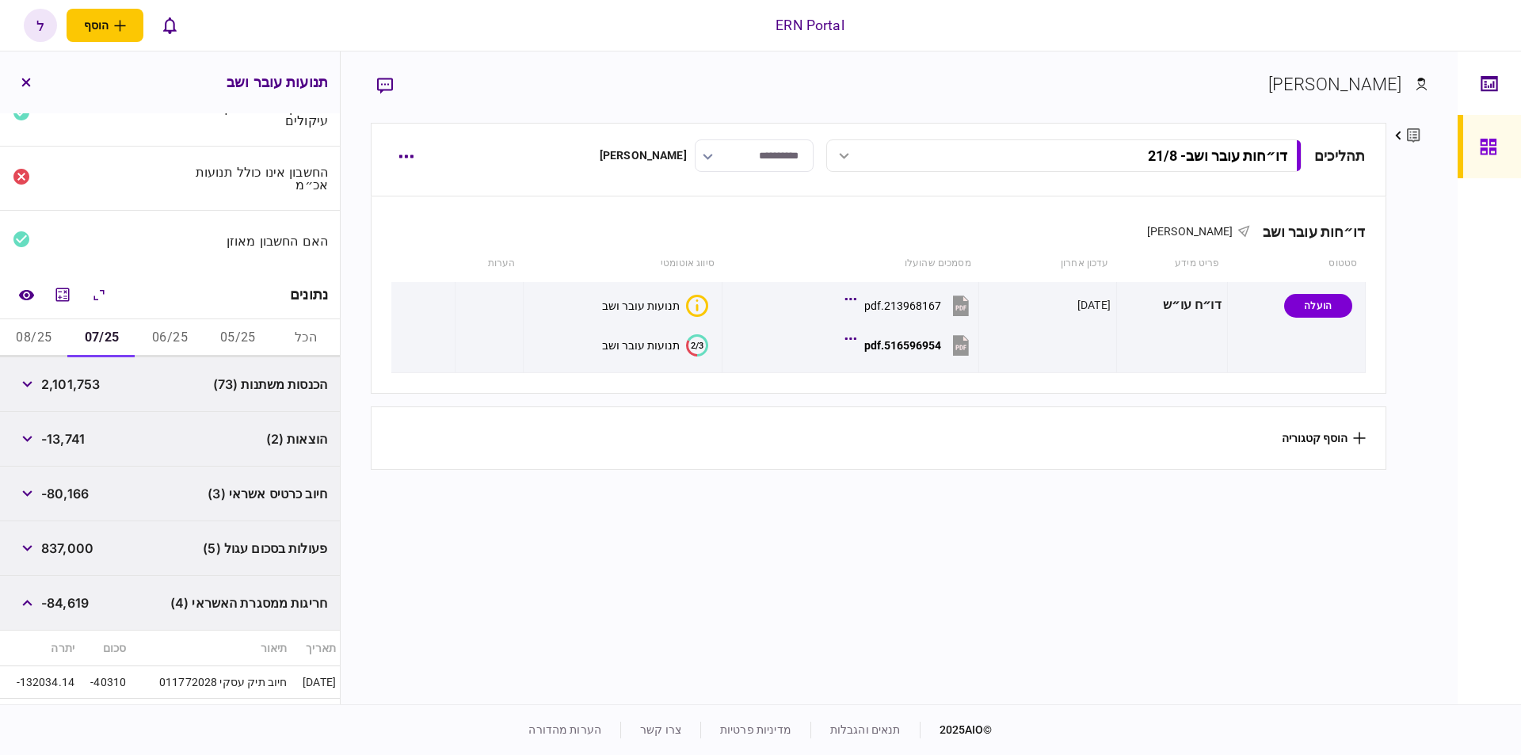
click at [44, 341] on button "08/25" at bounding box center [34, 338] width 68 height 38
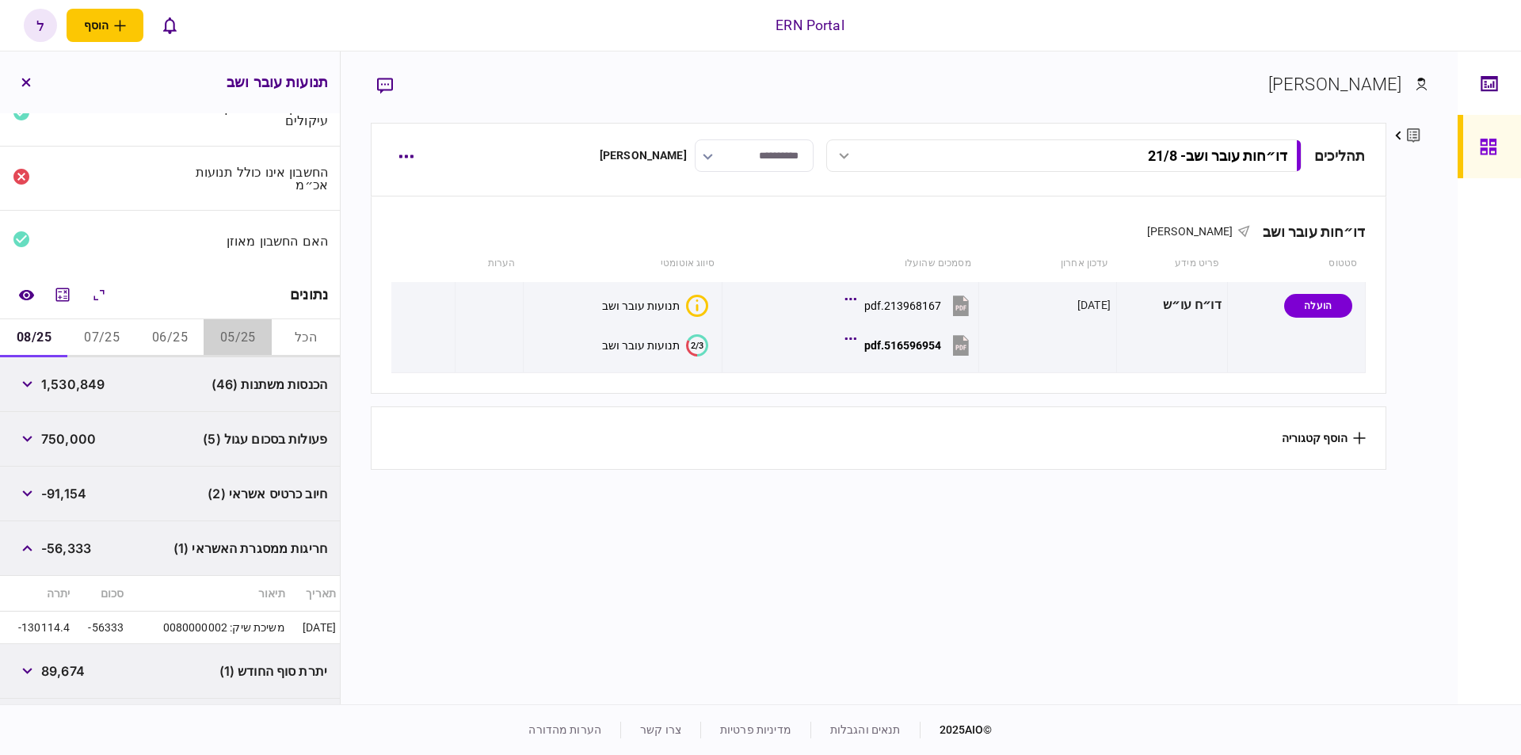
click at [237, 337] on button "05/25" at bounding box center [238, 338] width 68 height 38
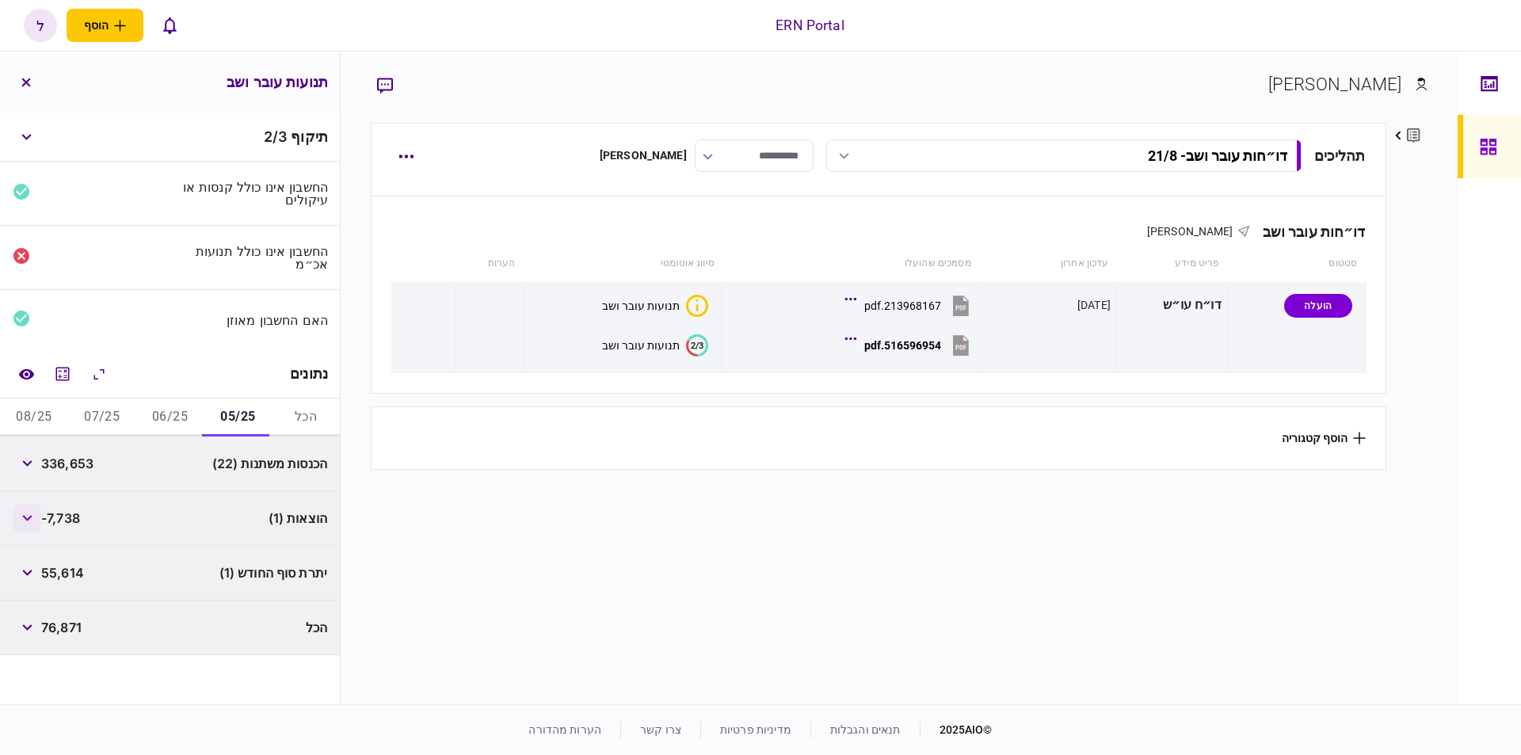
click at [41, 518] on button "button" at bounding box center [27, 518] width 29 height 29
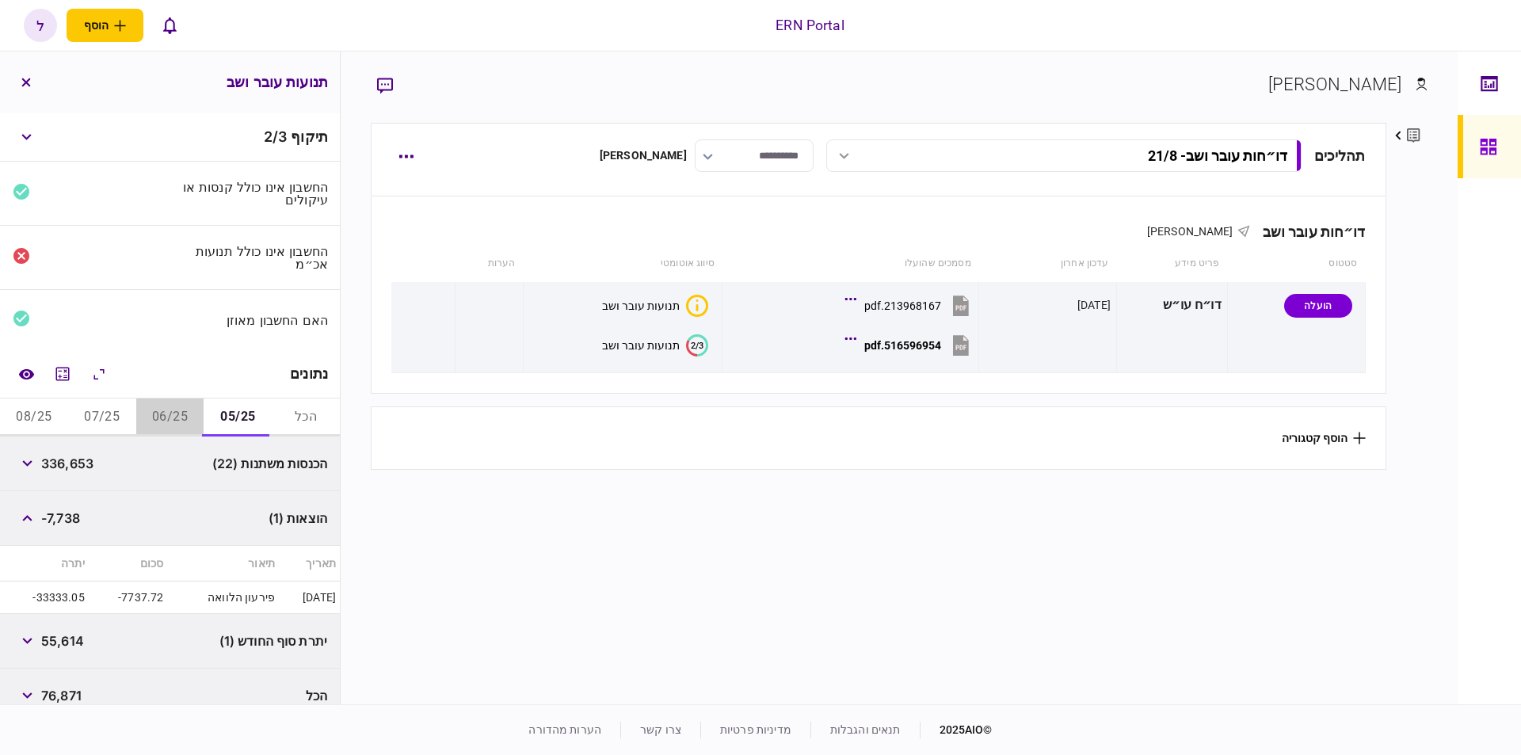
click at [166, 409] on button "06/25" at bounding box center [170, 417] width 68 height 38
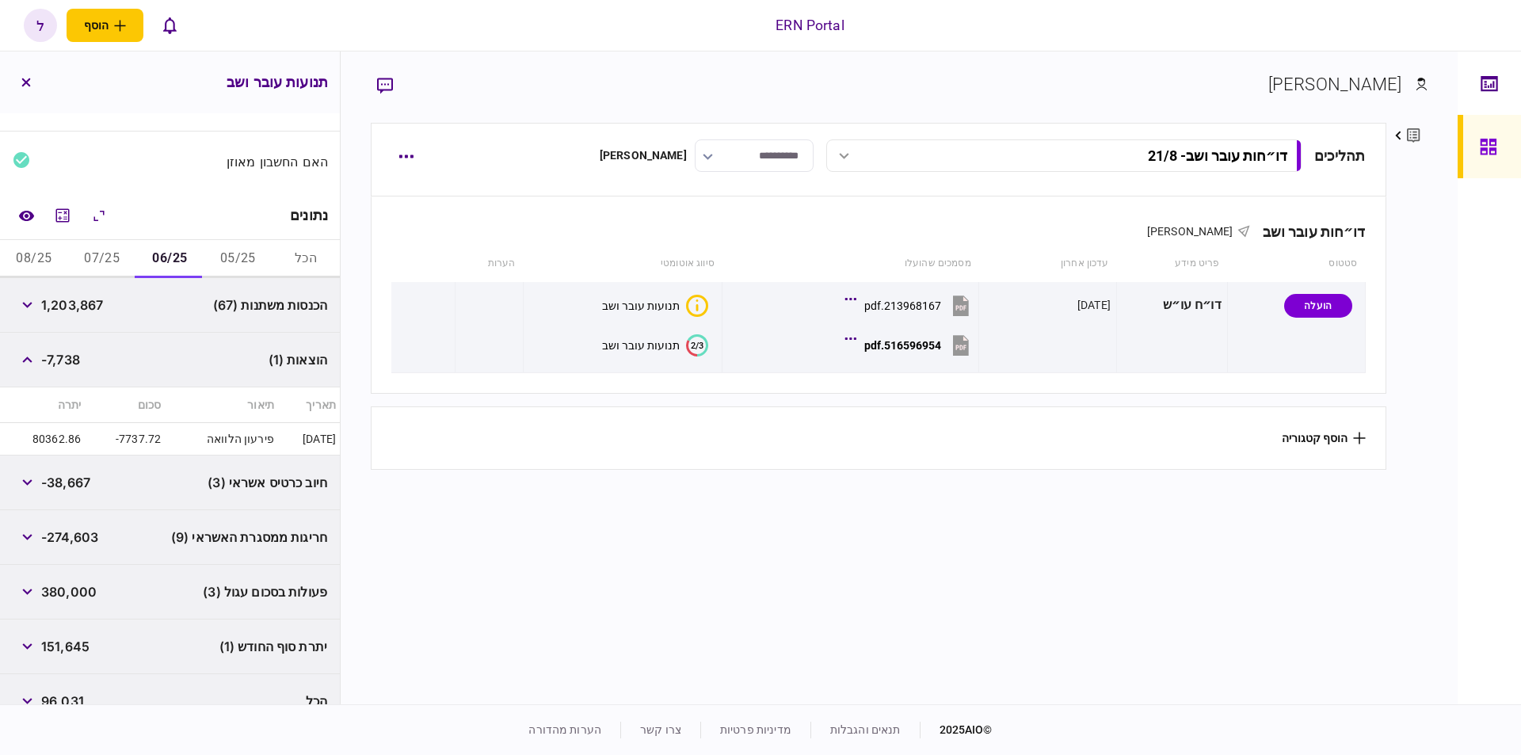
scroll to position [183, 0]
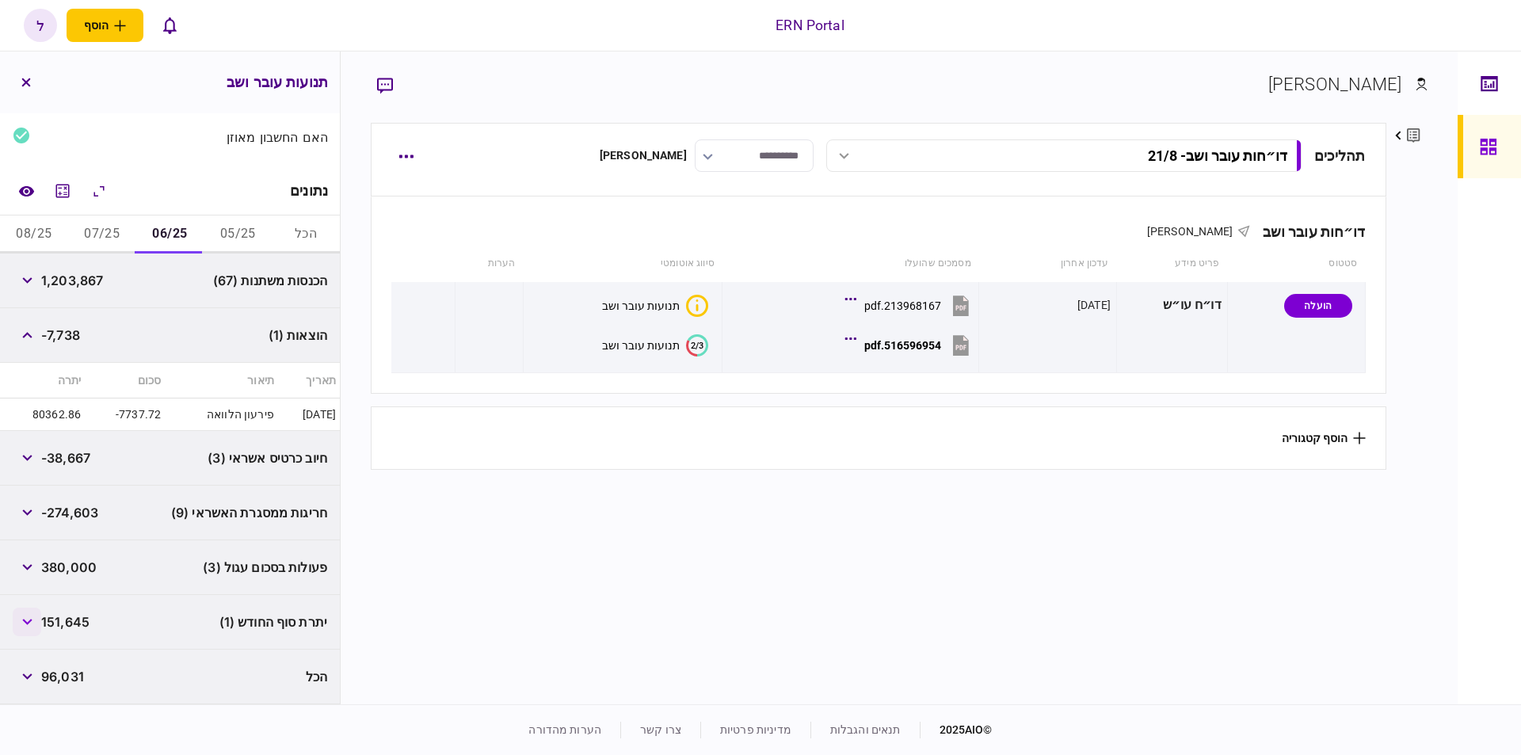
click at [41, 630] on button "button" at bounding box center [27, 621] width 29 height 29
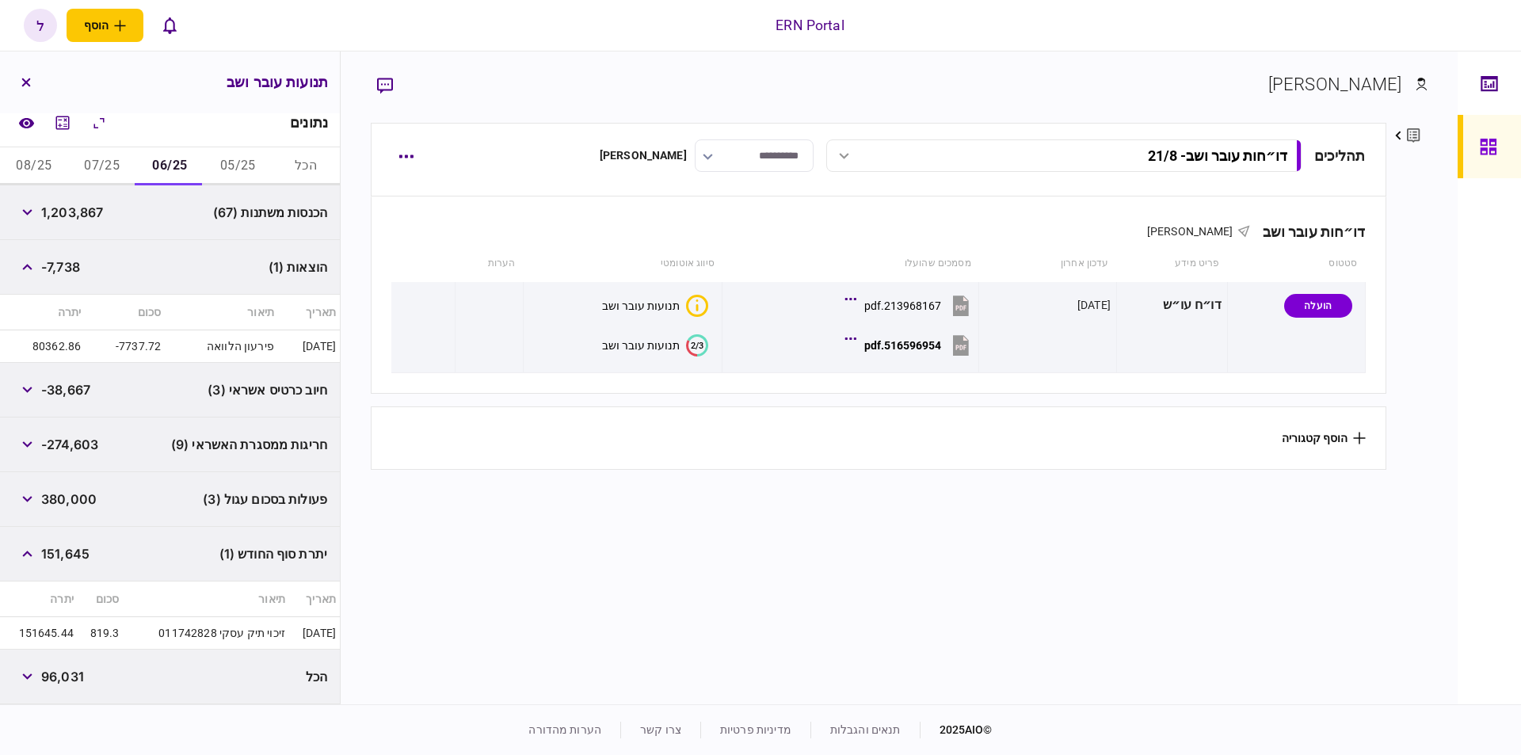
scroll to position [93, 0]
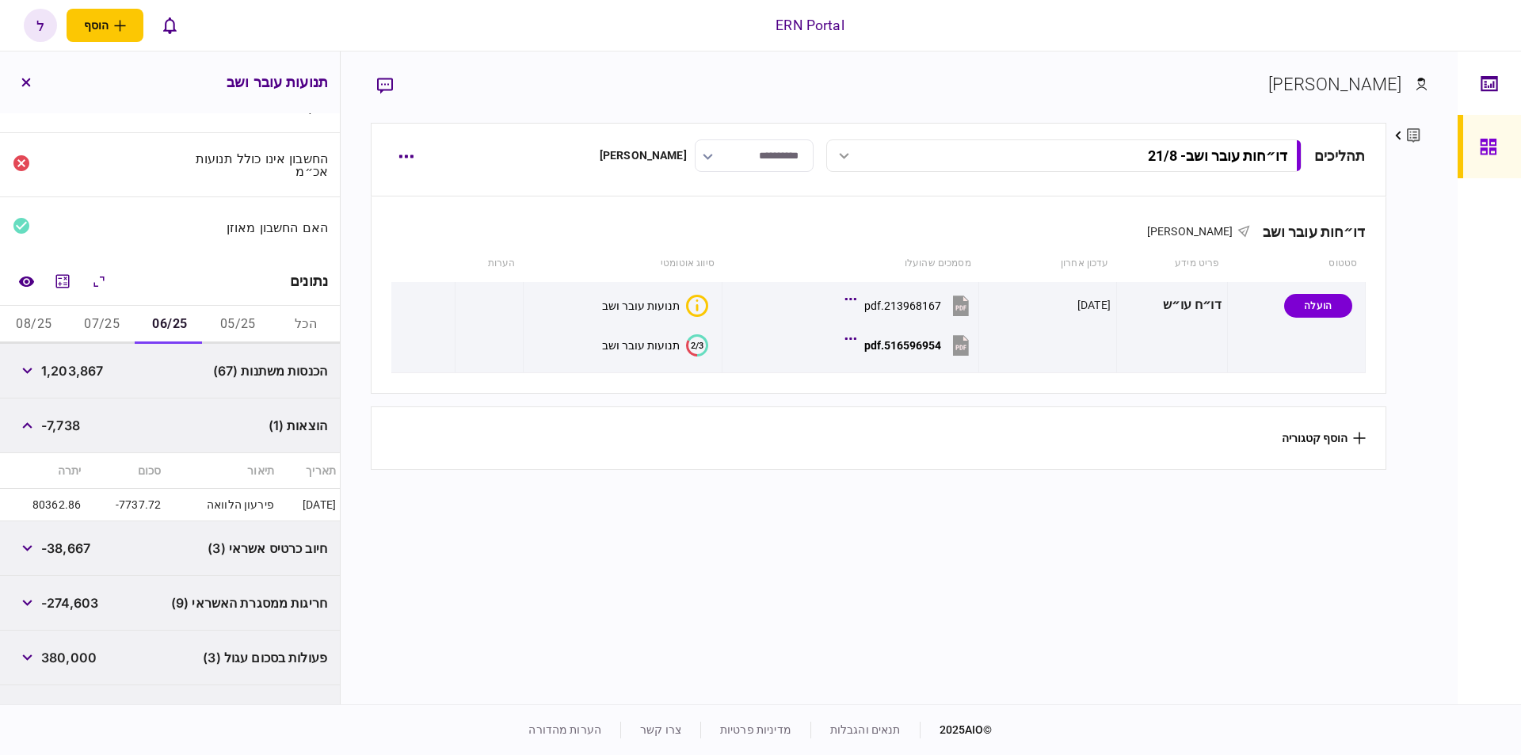
click at [101, 321] on button "07/25" at bounding box center [102, 325] width 68 height 38
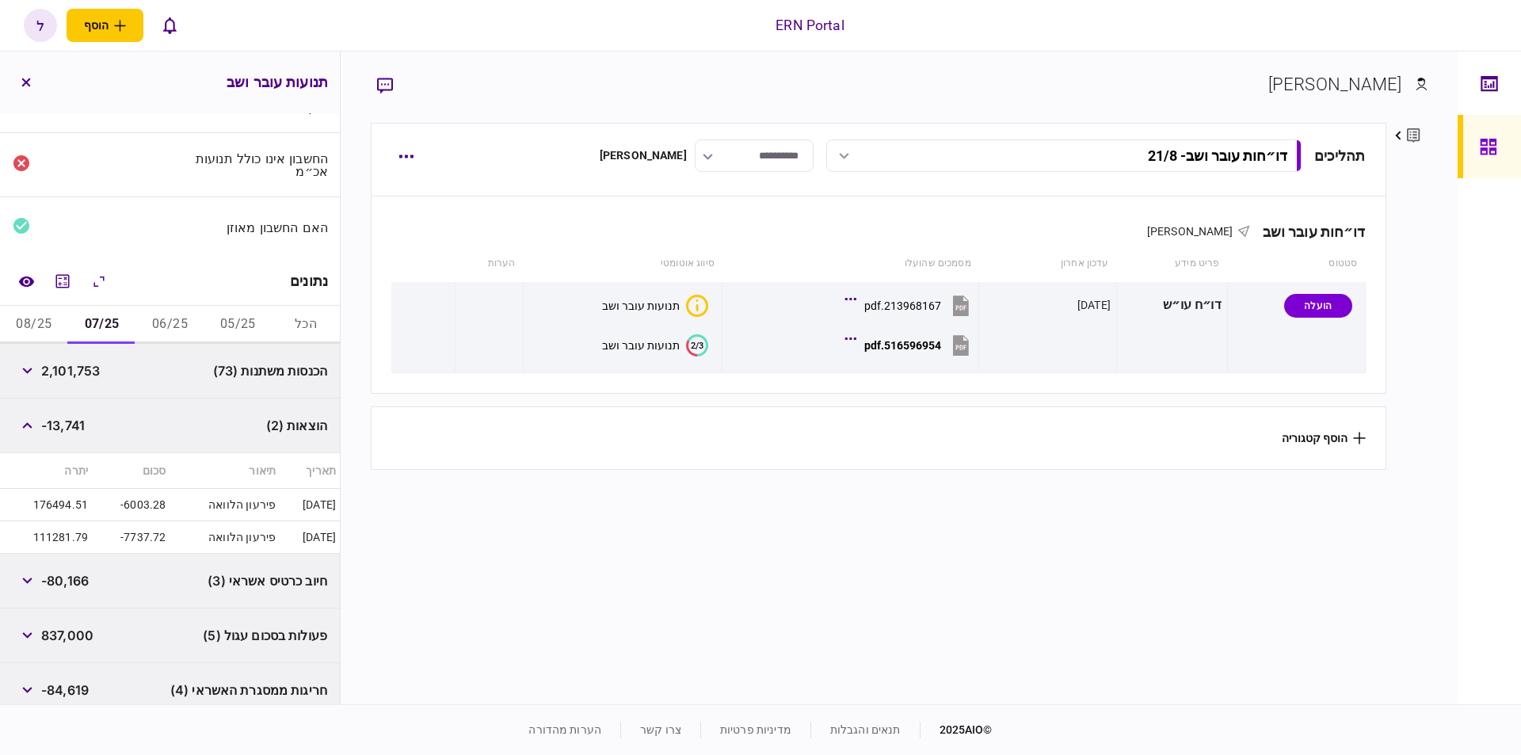
click at [93, 524] on td "-7737.72" at bounding box center [131, 537] width 78 height 32
click at [25, 425] on icon "button" at bounding box center [27, 425] width 10 height 6
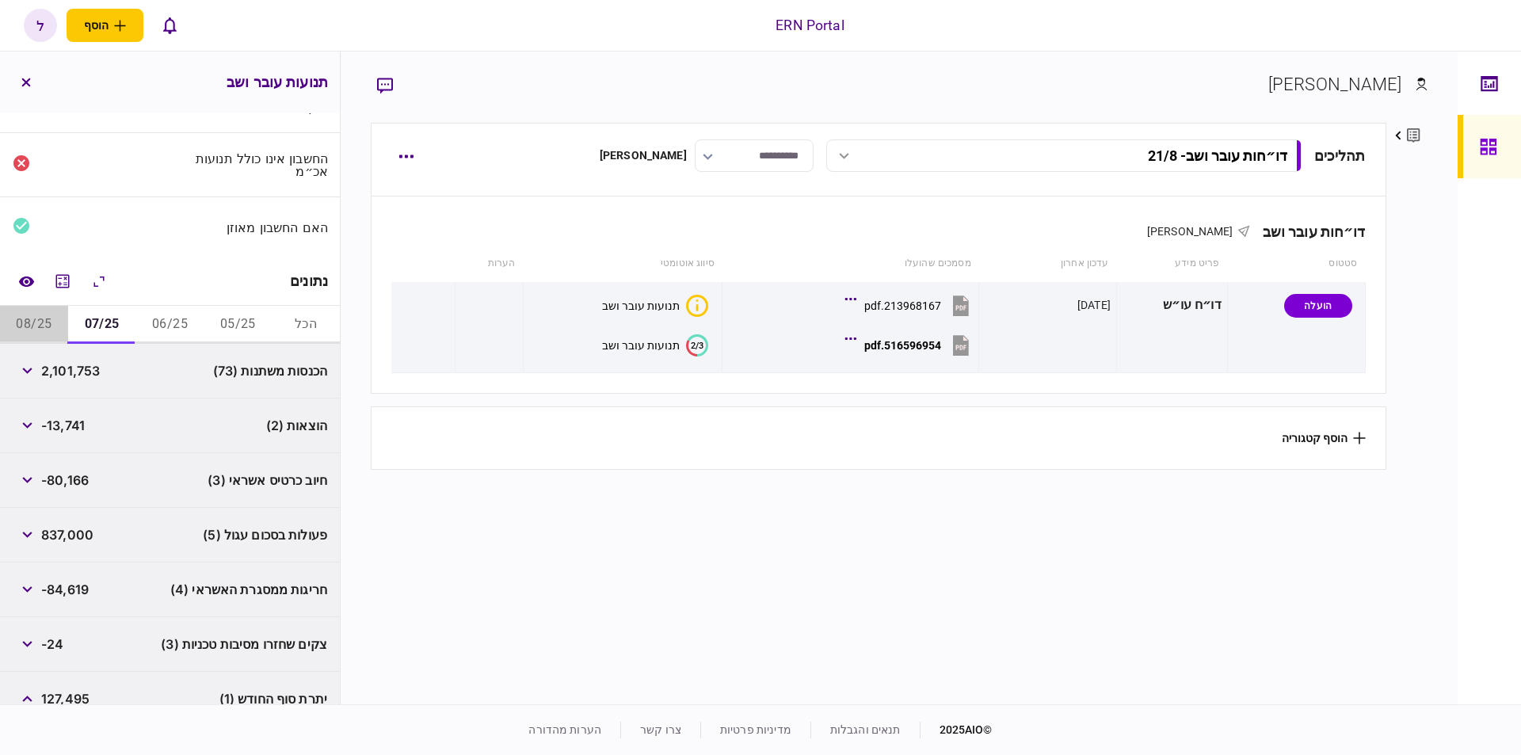
click at [52, 325] on button "08/25" at bounding box center [34, 325] width 68 height 38
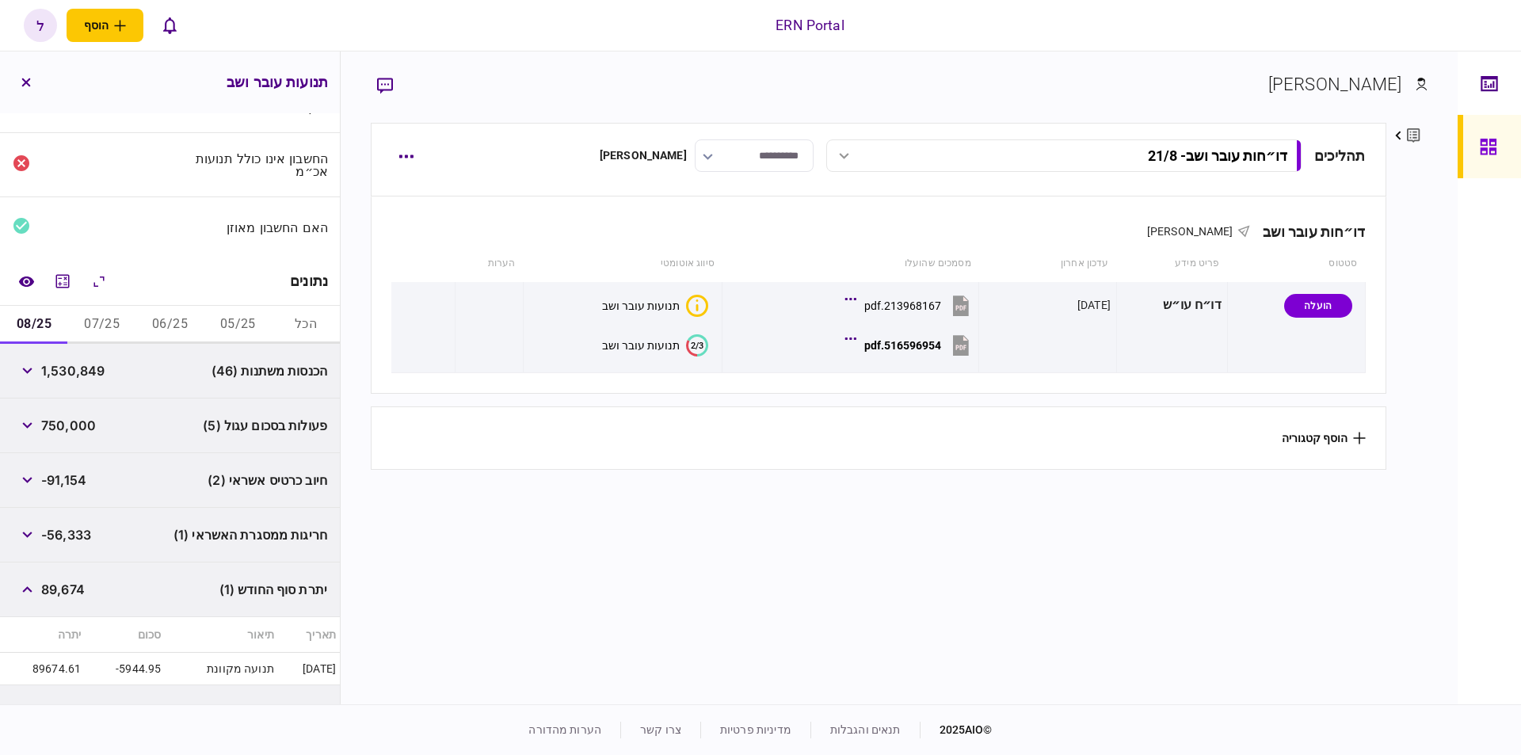
click at [154, 327] on button "06/25" at bounding box center [170, 325] width 68 height 38
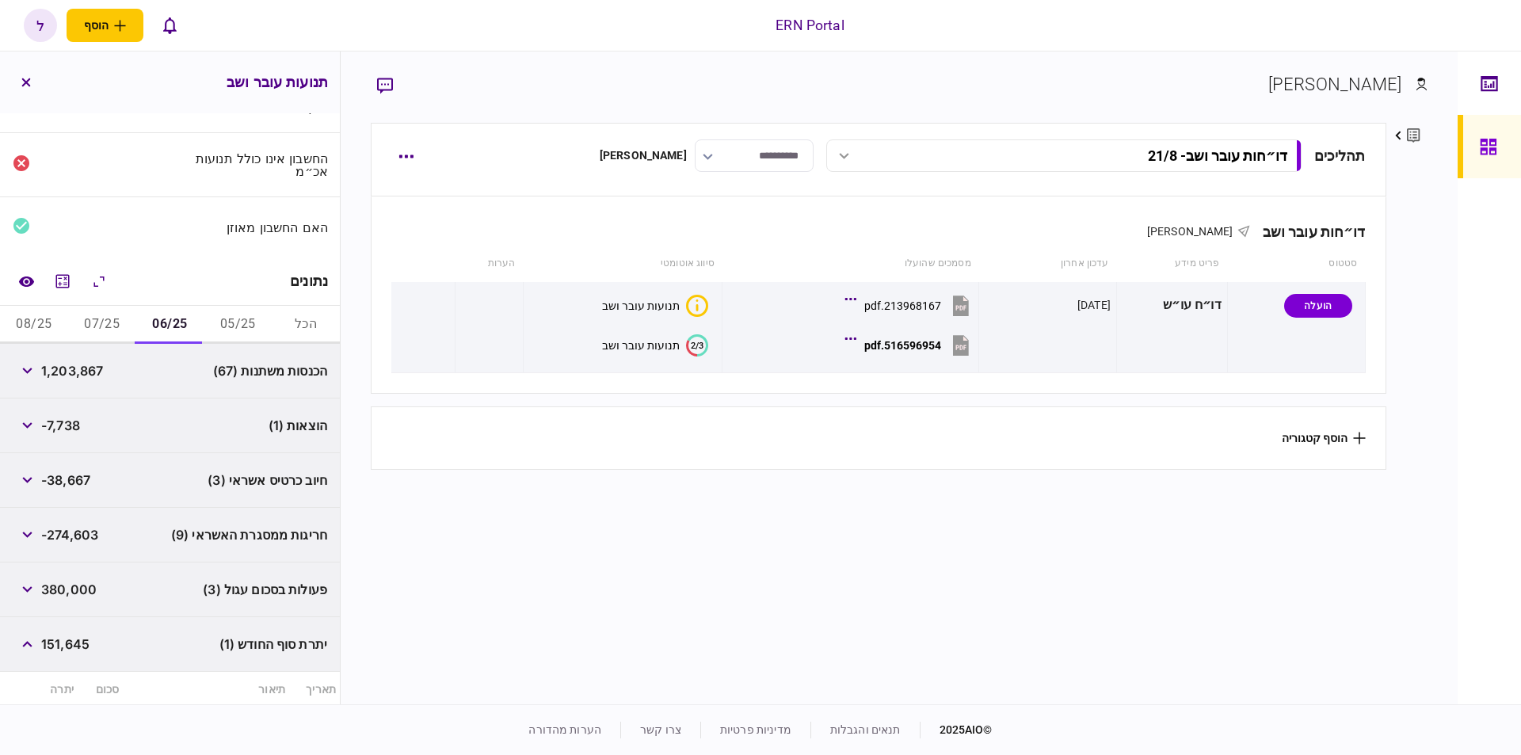
click at [44, 331] on button "08/25" at bounding box center [34, 325] width 68 height 38
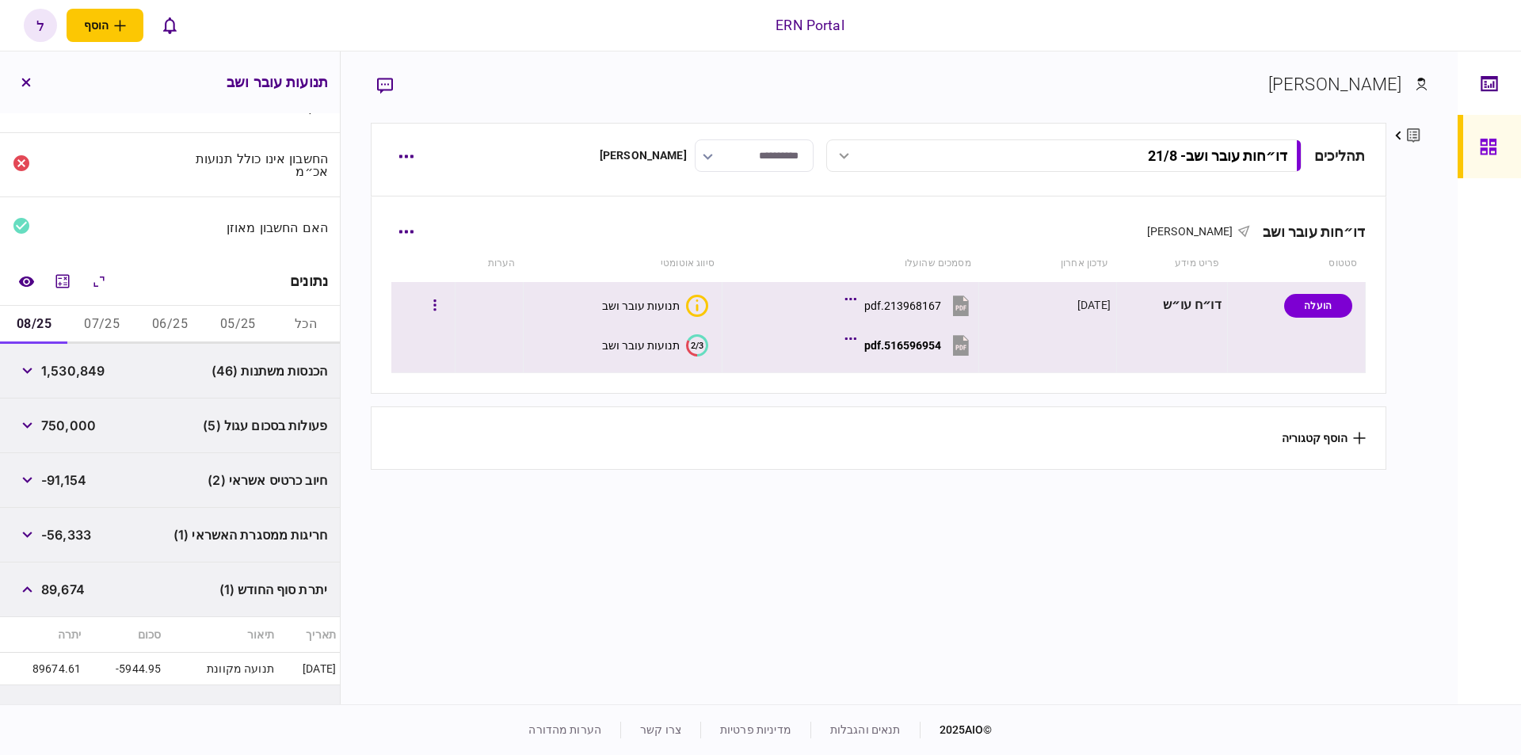
click at [953, 347] on icon at bounding box center [961, 345] width 24 height 24
click at [181, 328] on button "06/25" at bounding box center [170, 325] width 68 height 38
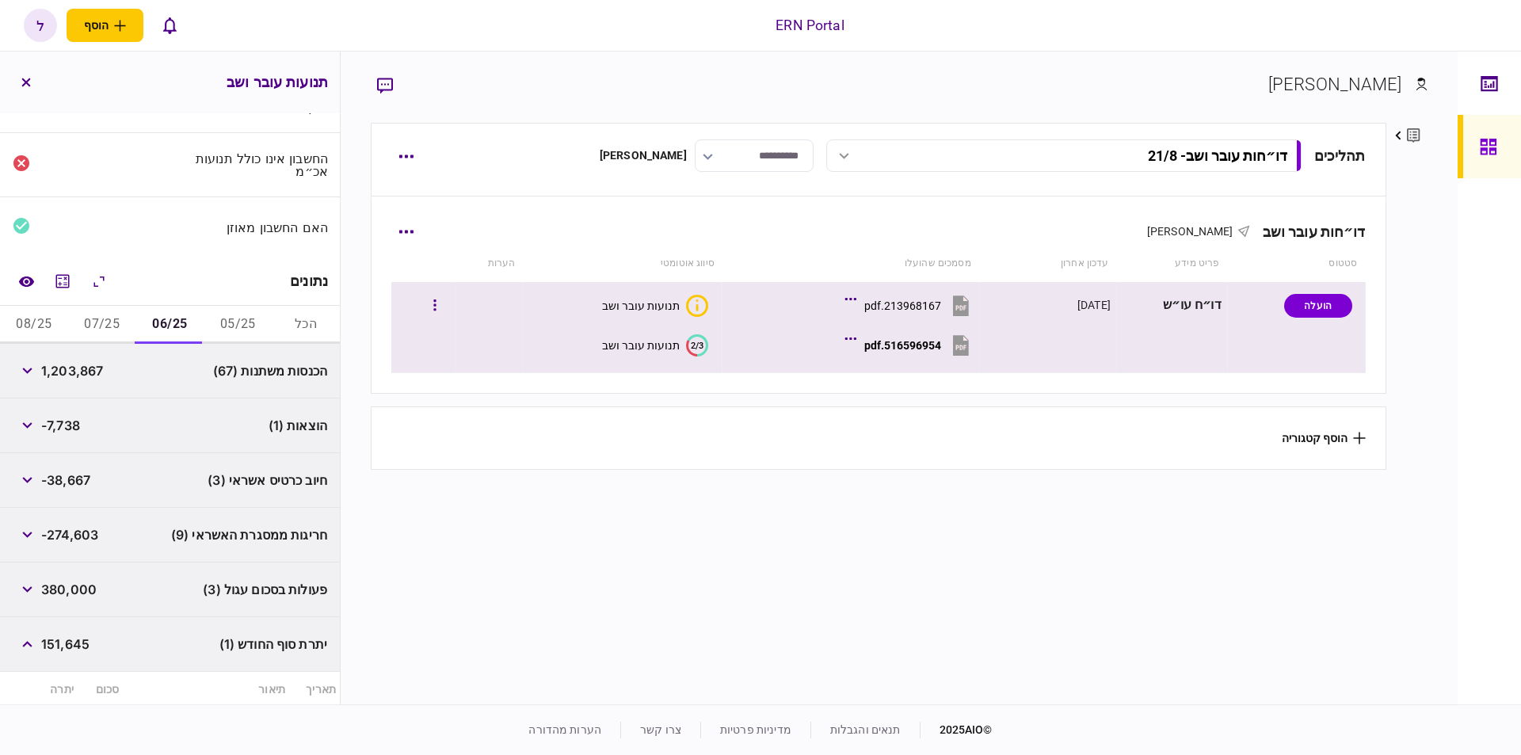
click at [105, 323] on button "07/25" at bounding box center [102, 325] width 68 height 38
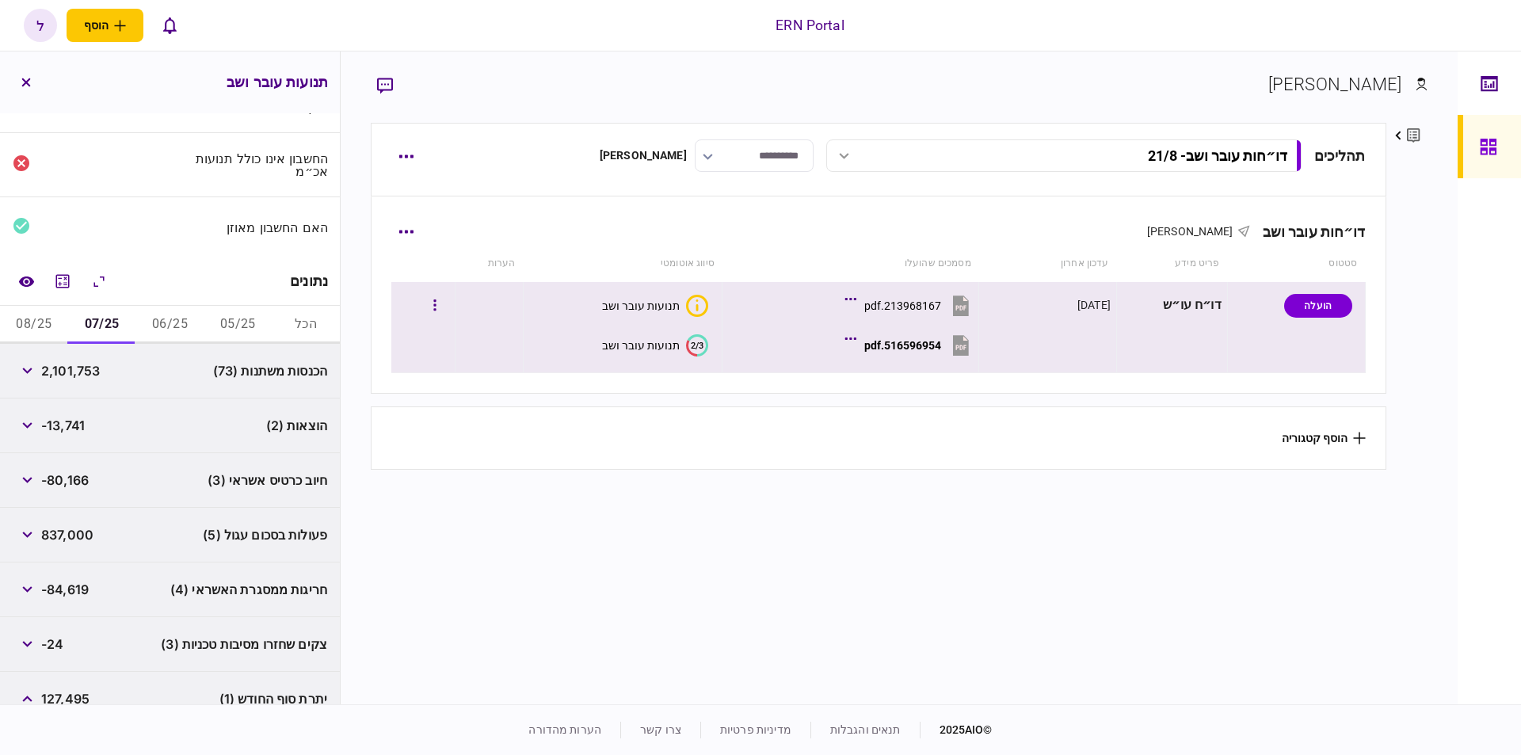
drag, startPoint x: 55, startPoint y: 436, endPoint x: 49, endPoint y: 428, distance: 9.0
click at [54, 435] on div "-13,741" at bounding box center [49, 425] width 72 height 29
click at [32, 423] on icon "button" at bounding box center [27, 425] width 10 height 6
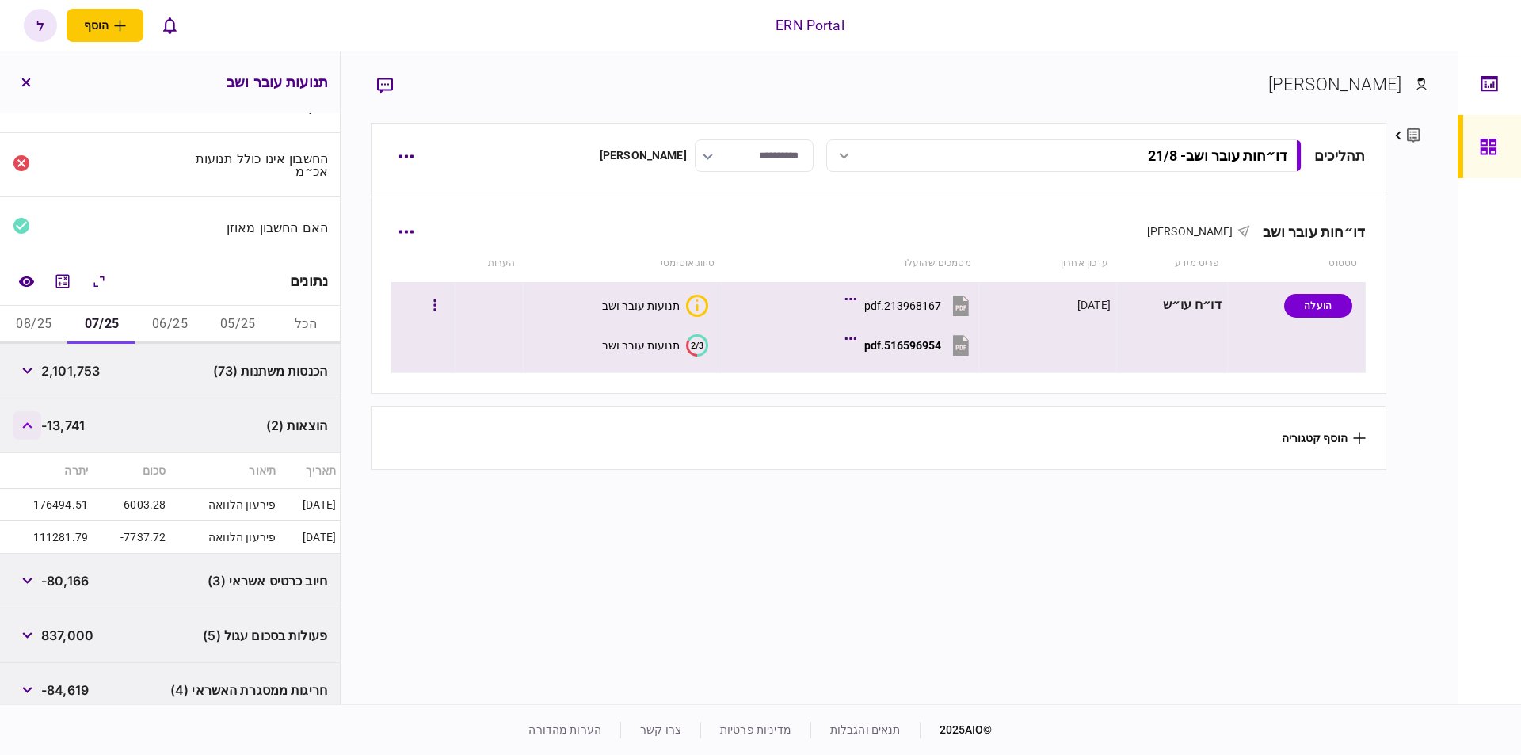
click at [32, 423] on icon "button" at bounding box center [27, 425] width 10 height 6
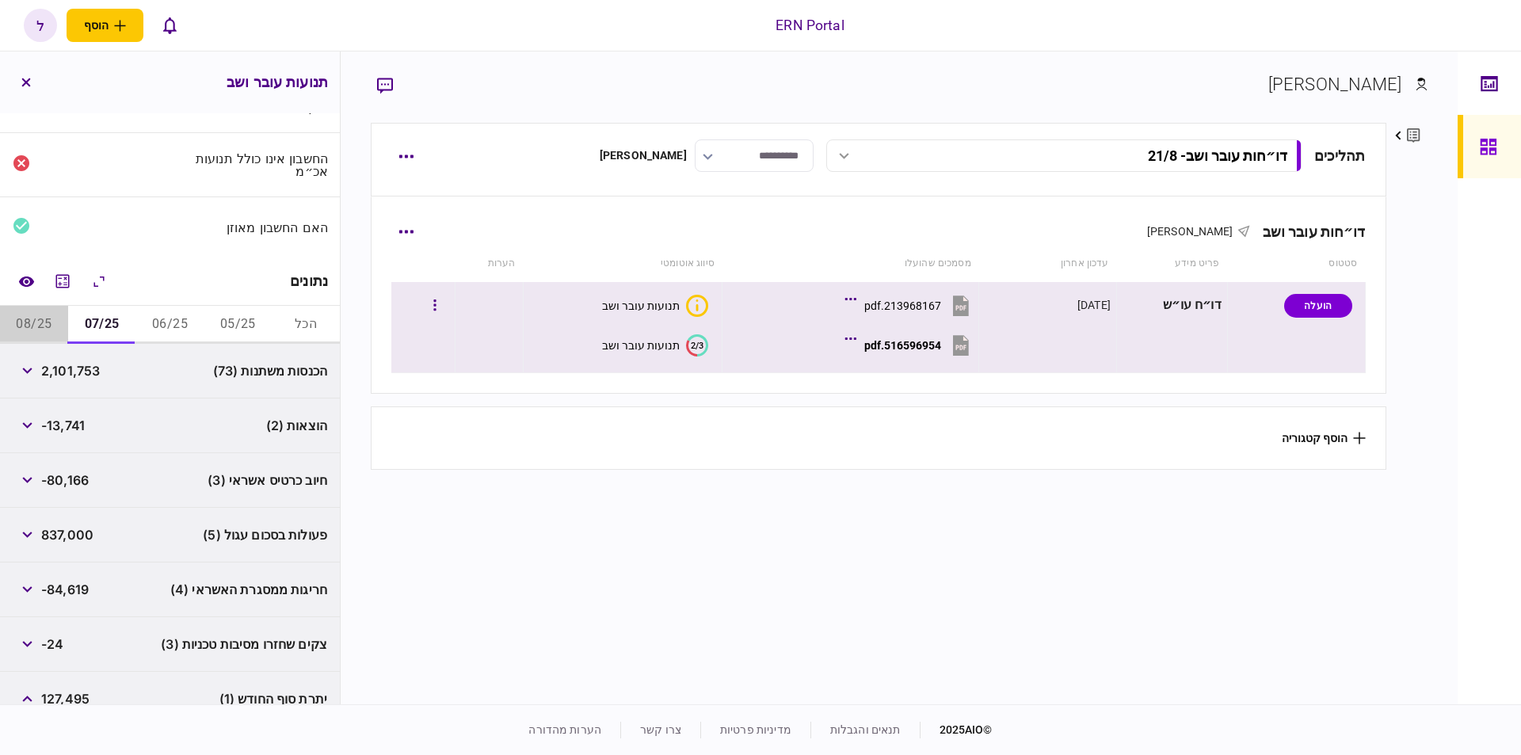
click at [32, 318] on button "08/25" at bounding box center [34, 325] width 68 height 38
